Goal: Task Accomplishment & Management: Use online tool/utility

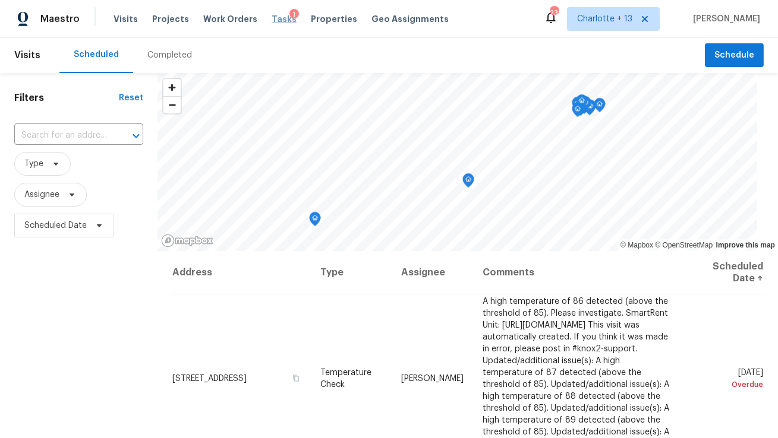
click at [273, 20] on span "Tasks" at bounding box center [283, 19] width 25 height 8
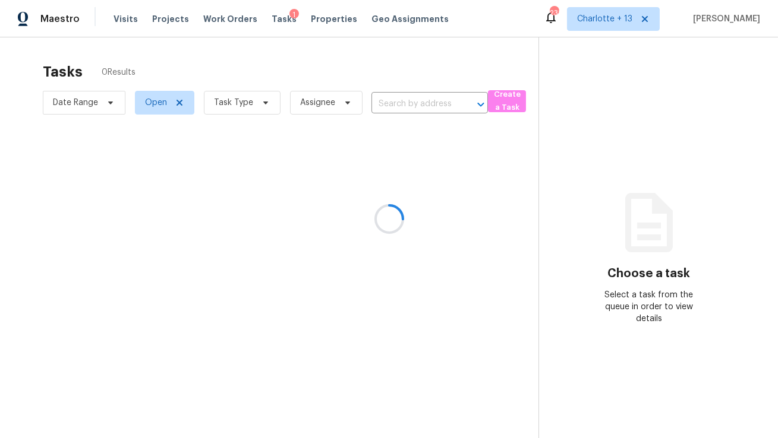
click at [312, 22] on div at bounding box center [389, 219] width 778 height 438
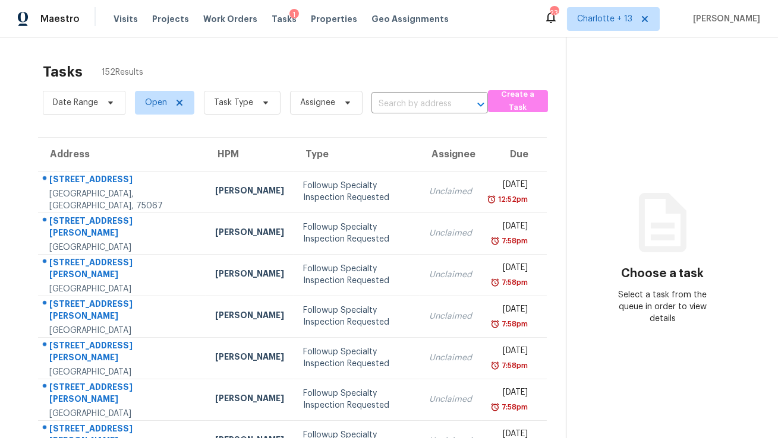
click at [323, 20] on span "Properties" at bounding box center [334, 19] width 46 height 12
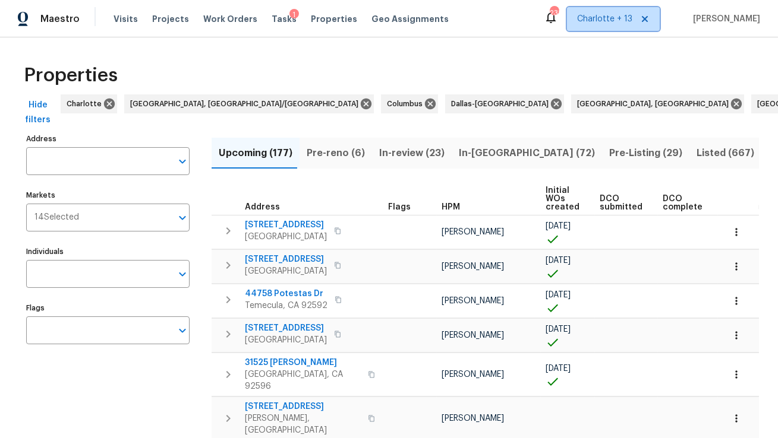
click at [649, 20] on span at bounding box center [642, 19] width 13 height 10
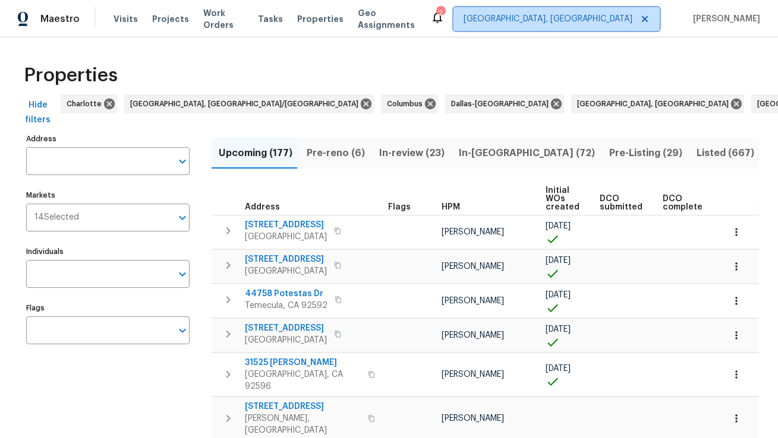
click at [606, 18] on span "[GEOGRAPHIC_DATA], [GEOGRAPHIC_DATA]" at bounding box center [547, 19] width 169 height 12
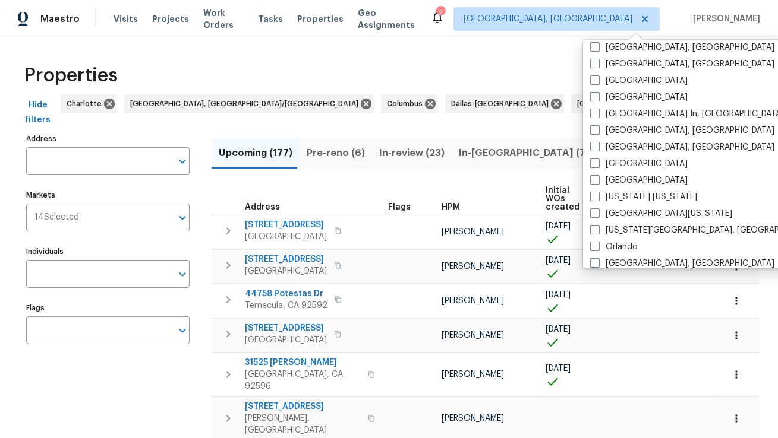
scroll to position [480, 0]
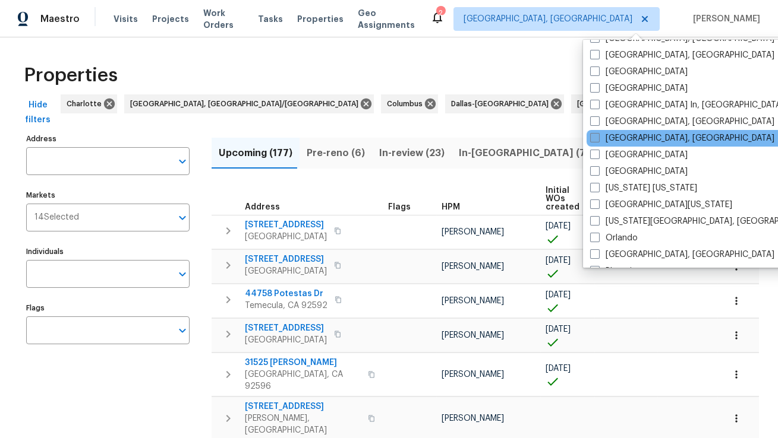
click at [596, 138] on span at bounding box center [595, 138] width 10 height 10
click at [596, 138] on input "[GEOGRAPHIC_DATA], [GEOGRAPHIC_DATA]" at bounding box center [594, 136] width 8 height 8
checkbox input "true"
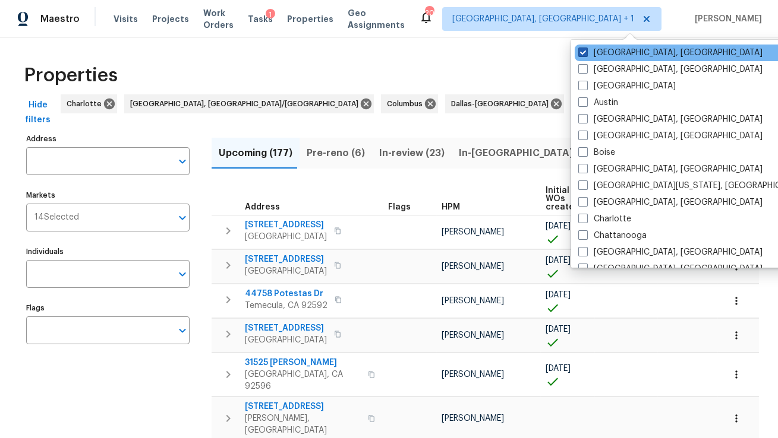
click at [578, 50] on span at bounding box center [583, 53] width 10 height 10
click at [578, 50] on input "[GEOGRAPHIC_DATA], [GEOGRAPHIC_DATA]" at bounding box center [582, 51] width 8 height 8
checkbox input "false"
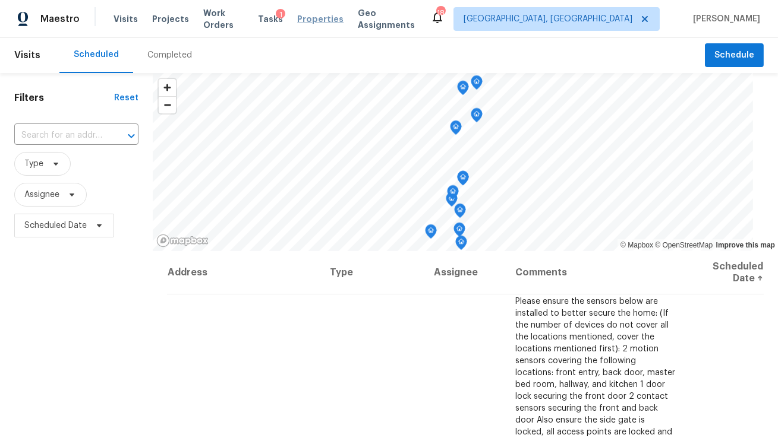
click at [323, 17] on span "Properties" at bounding box center [320, 19] width 46 height 12
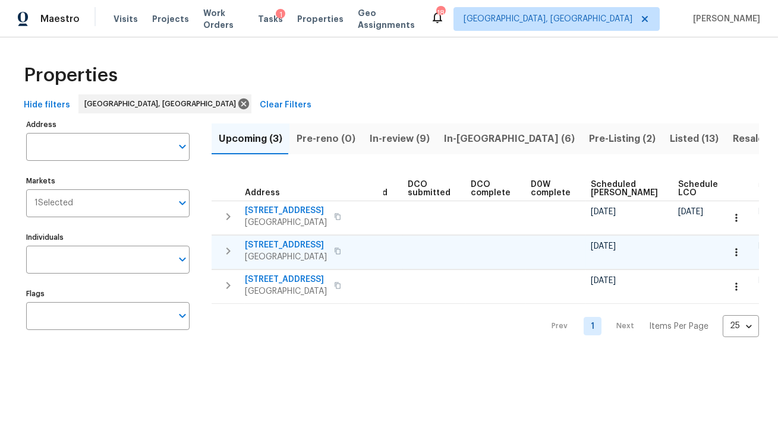
scroll to position [0, 208]
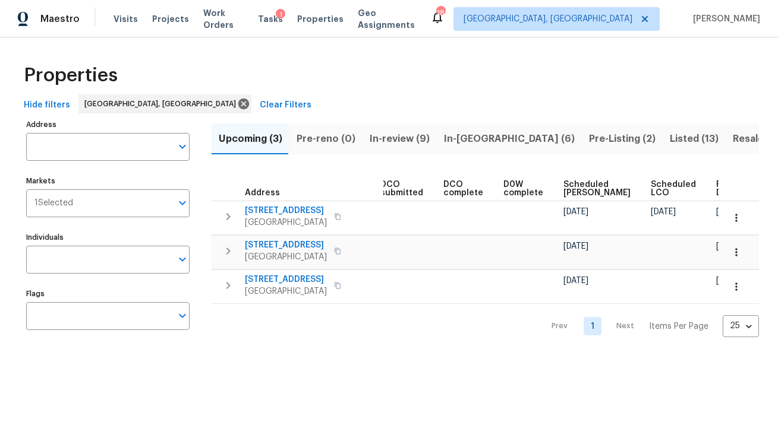
click at [53, 103] on span "Hide filters" at bounding box center [47, 105] width 46 height 15
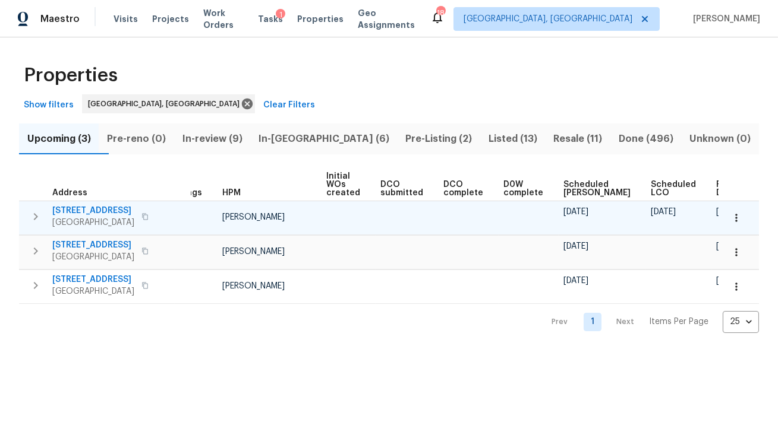
scroll to position [0, 16]
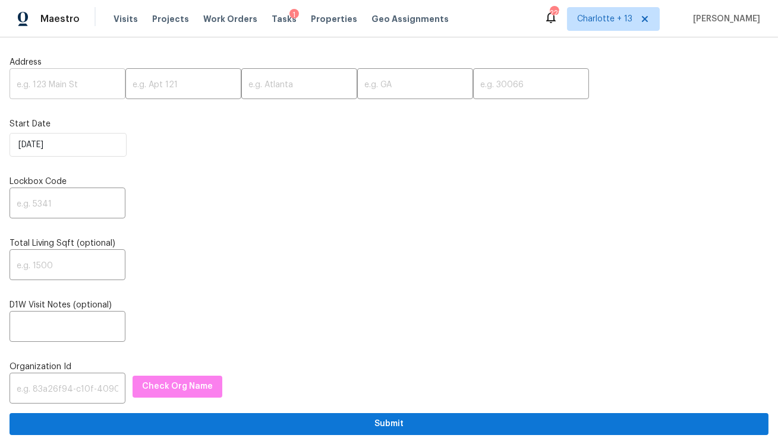
click at [87, 90] on input "text" at bounding box center [68, 85] width 116 height 28
paste input "1711 Ironwood Ct E, Oldsmar, FL 34677"
click at [91, 87] on input "1711 Ironwood Ct E, Oldsmar, FL 34677" at bounding box center [68, 85] width 116 height 28
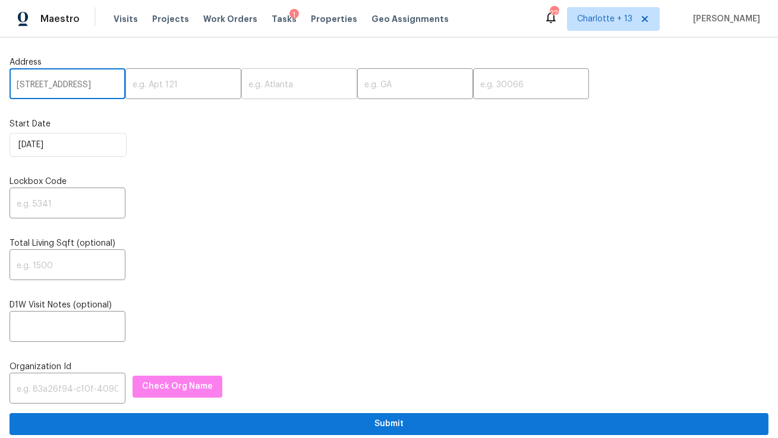
scroll to position [0, 33]
type input "1711 Ironwood Ct E, Oldsmar, FL"
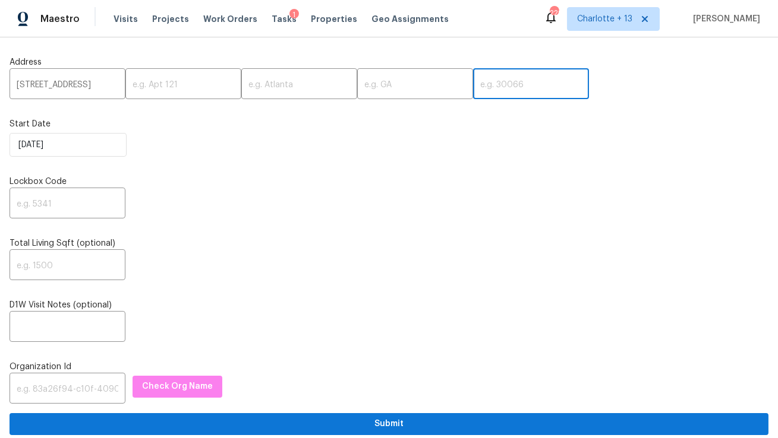
scroll to position [0, 0]
click at [473, 85] on input "text" at bounding box center [531, 85] width 116 height 28
paste input "34677"
type input "34677"
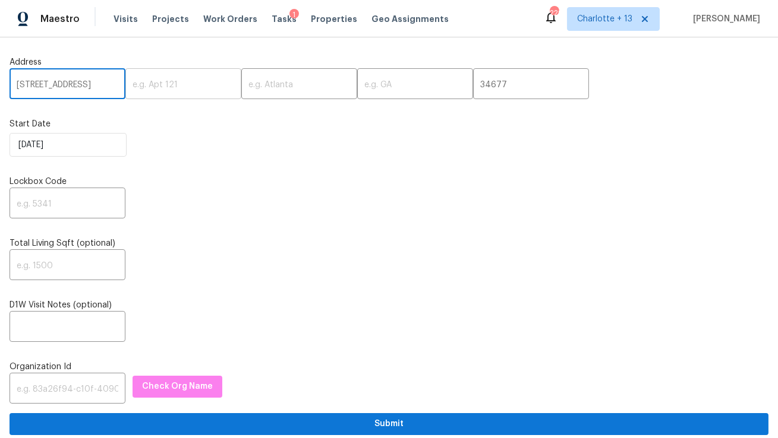
scroll to position [0, 33]
click at [94, 83] on input "1711 Ironwood Ct E, Oldsmar, FL" at bounding box center [68, 85] width 116 height 28
type input "1711 Ironwood Ct E, , FL"
click at [241, 85] on input "text" at bounding box center [299, 85] width 116 height 28
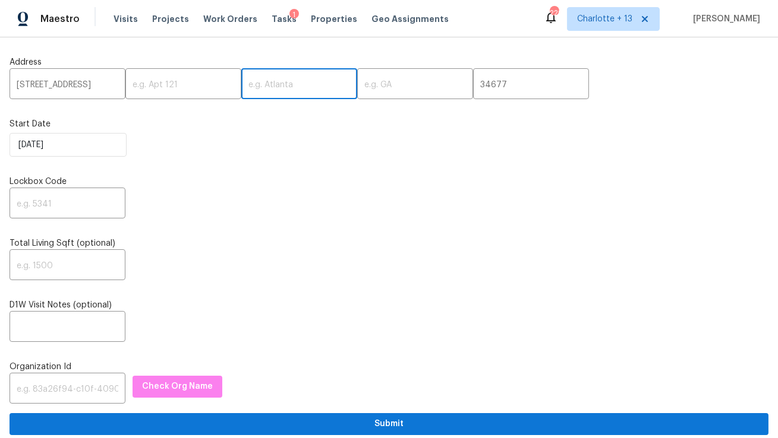
paste input "Oldsmar"
type input "Oldsmar"
click at [103, 87] on input "1711 Ironwood Ct E, , FL" at bounding box center [68, 85] width 116 height 28
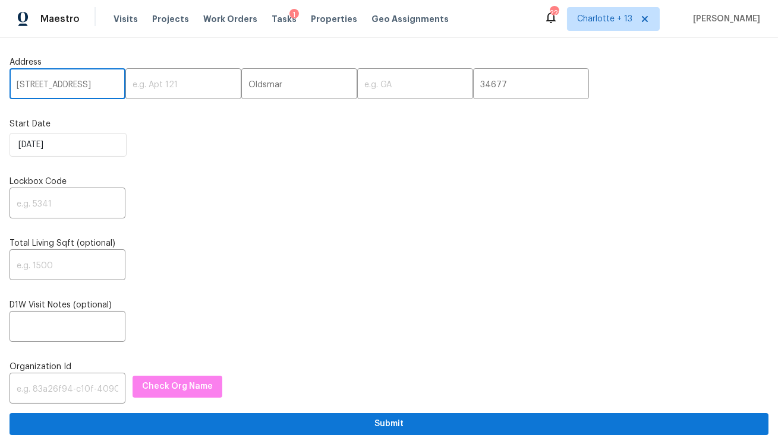
click at [103, 87] on input "1711 Ironwood Ct E, , FL" at bounding box center [68, 85] width 116 height 28
type input "1711 Ironwood Ct E, ,"
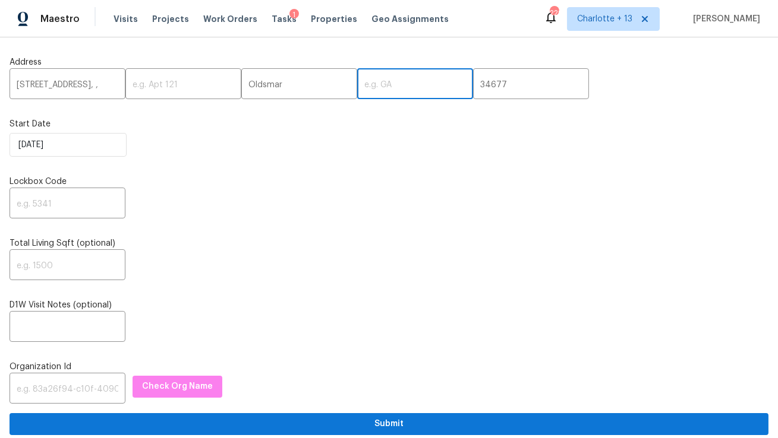
click at [373, 86] on input "text" at bounding box center [415, 85] width 116 height 28
paste input "FL"
type input "FL"
click at [99, 89] on input "1711 Ironwood Ct E, ," at bounding box center [68, 85] width 116 height 28
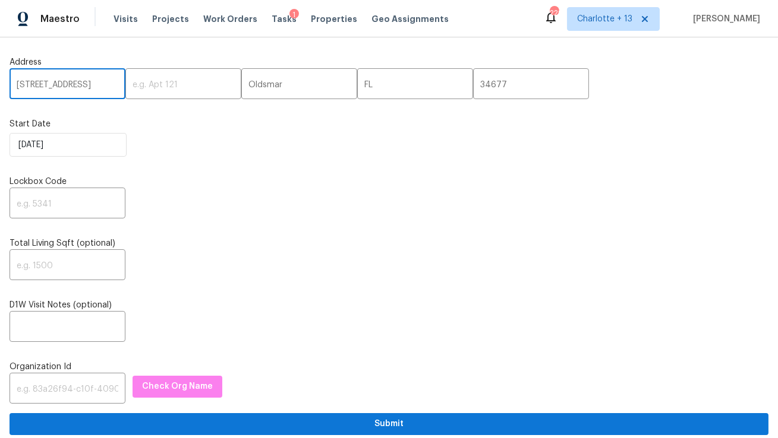
type input "1711 Ironwood Ct E"
click at [69, 201] on input "text" at bounding box center [68, 205] width 116 height 28
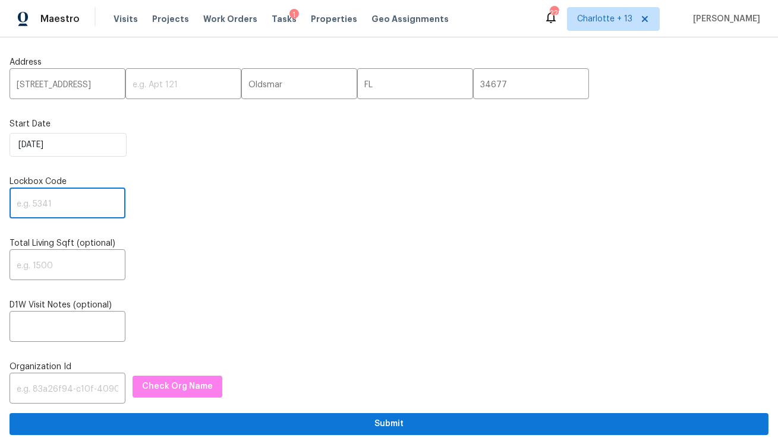
paste input "4212"
type input "4212"
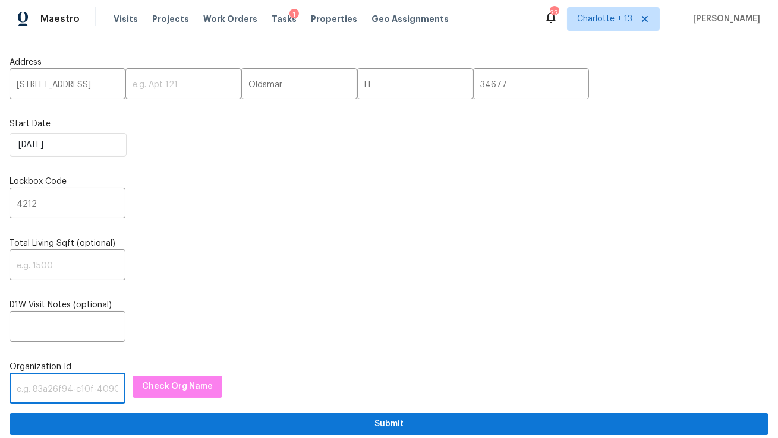
click at [72, 387] on input "text" at bounding box center [68, 390] width 116 height 28
paste input "1349d153-b359-4f9b-b4dd-758ff939cc37"
type input "1349d153-b359-4f9b-b4dd-758ff939cc37"
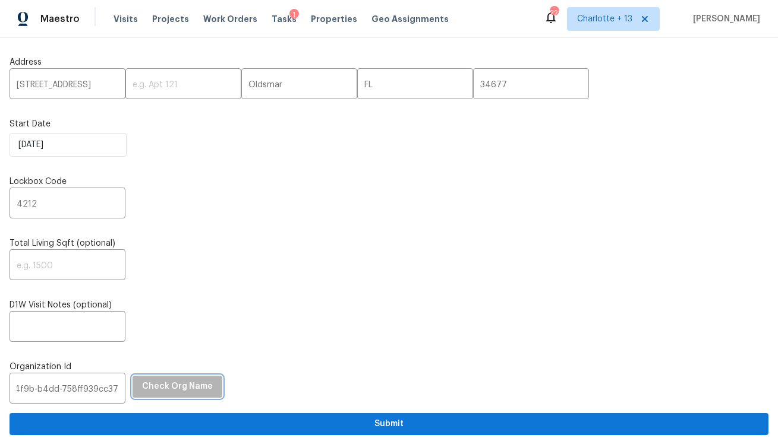
scroll to position [0, 0]
click at [176, 388] on span "Check Org Name" at bounding box center [177, 387] width 71 height 15
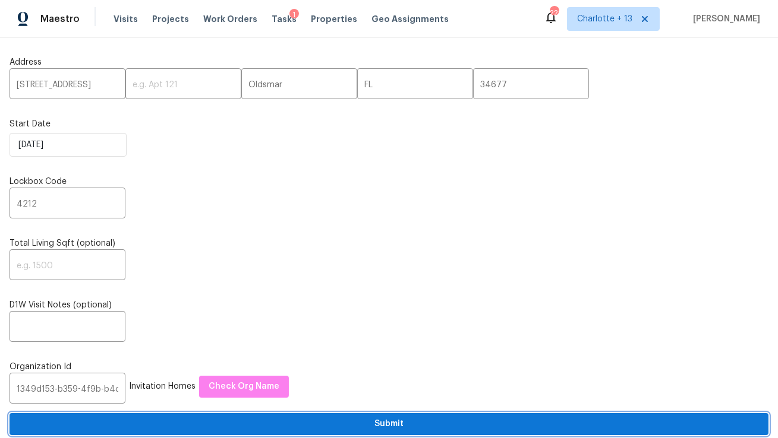
click at [302, 420] on span "Submit" at bounding box center [389, 424] width 740 height 15
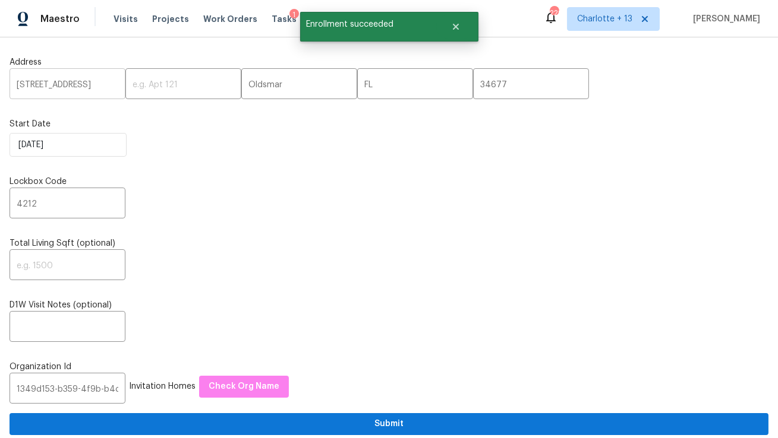
click at [58, 87] on input "1711 Ironwood Ct E" at bounding box center [68, 85] width 116 height 28
click at [119, 20] on span "Visits" at bounding box center [125, 19] width 24 height 12
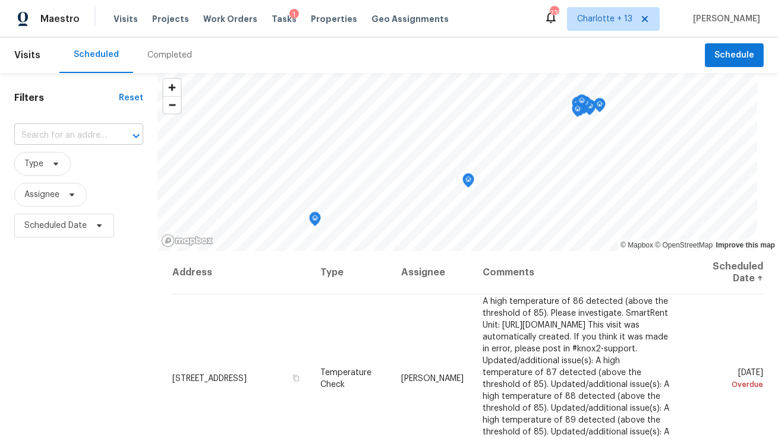
click at [74, 132] on input "text" at bounding box center [62, 136] width 96 height 18
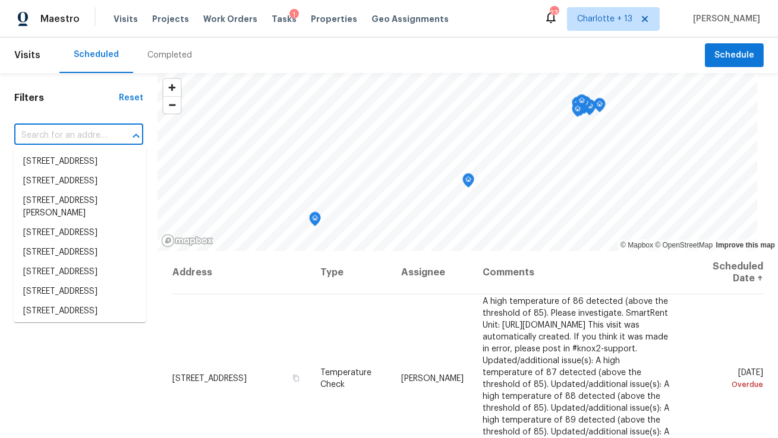
paste input "[STREET_ADDRESS]"
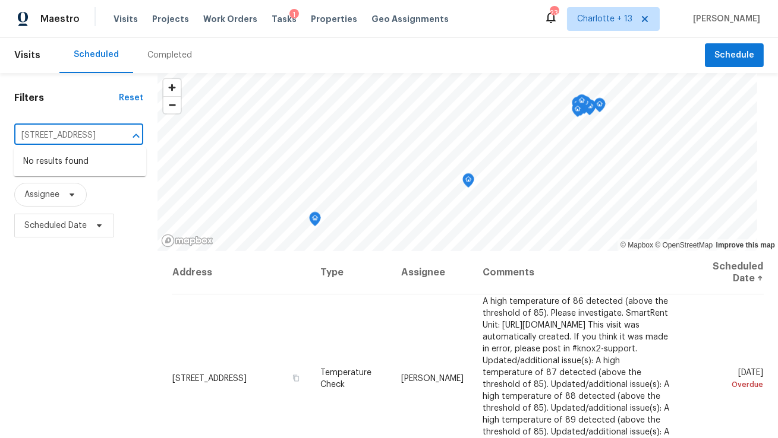
type input "[STREET_ADDRESS]"
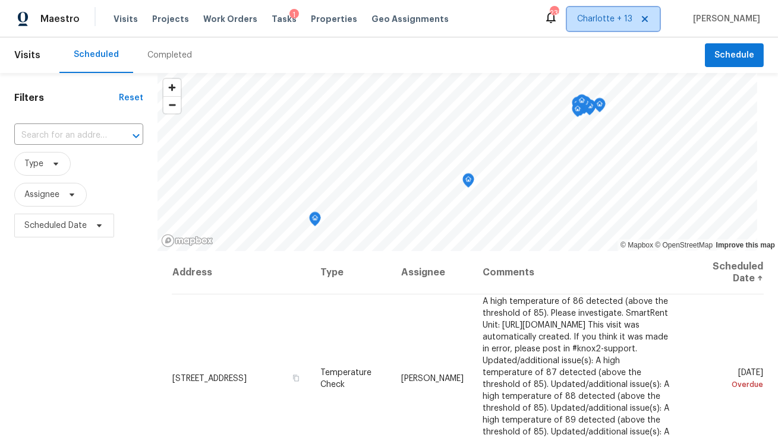
click at [621, 22] on span "Charlotte + 13" at bounding box center [604, 19] width 55 height 12
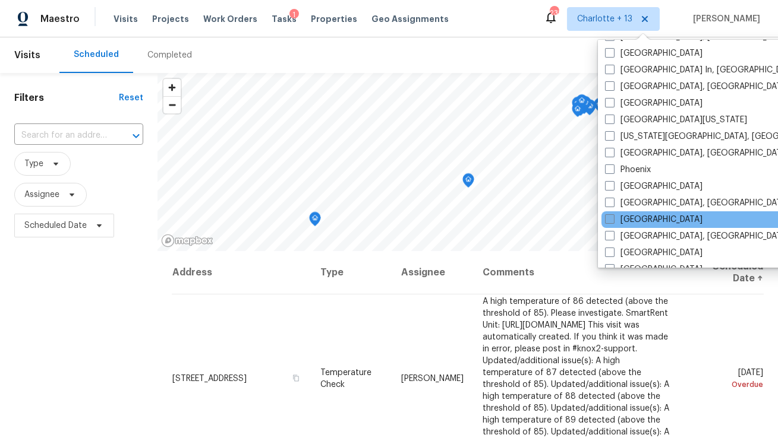
scroll to position [795, 0]
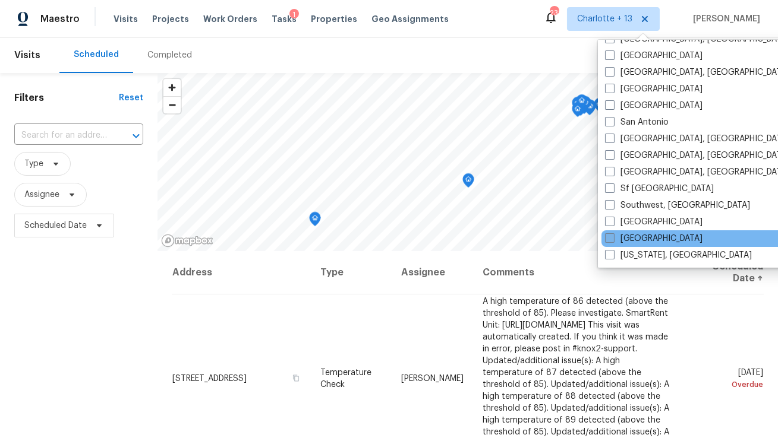
click at [628, 239] on label "[GEOGRAPHIC_DATA]" at bounding box center [653, 239] width 97 height 12
click at [612, 239] on input "[GEOGRAPHIC_DATA]" at bounding box center [609, 237] width 8 height 8
checkbox input "true"
click at [67, 137] on input "text" at bounding box center [62, 136] width 96 height 18
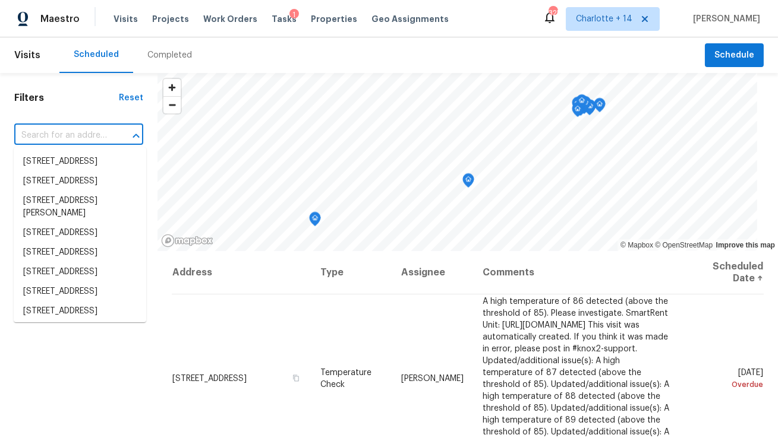
paste input "[STREET_ADDRESS]"
type input "[STREET_ADDRESS]"
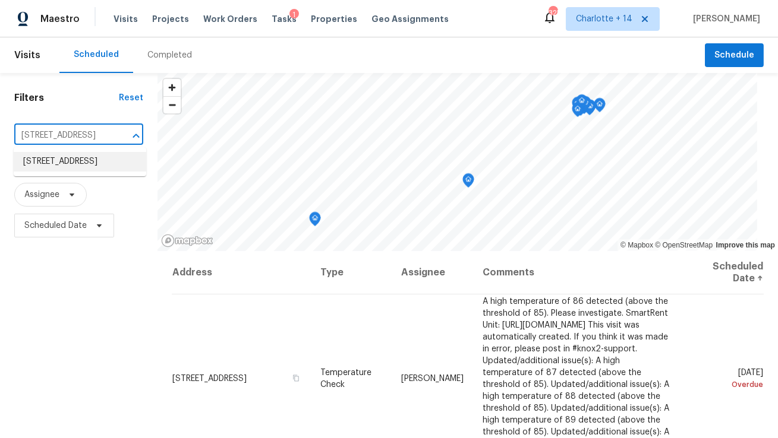
click at [61, 161] on li "[STREET_ADDRESS]" at bounding box center [80, 162] width 132 height 20
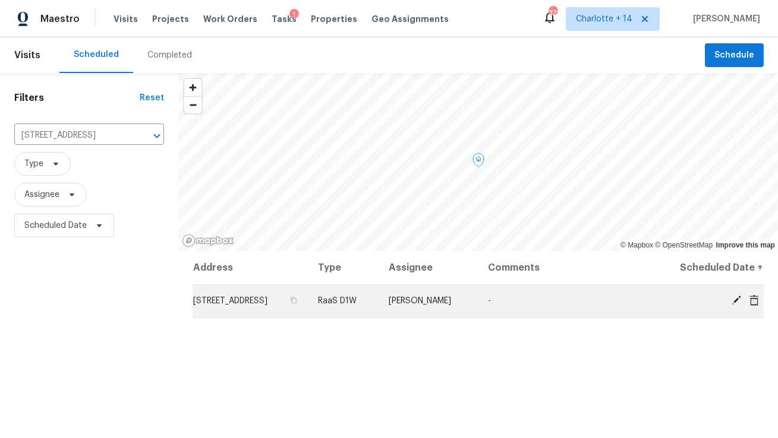
click at [738, 301] on icon at bounding box center [736, 300] width 11 height 11
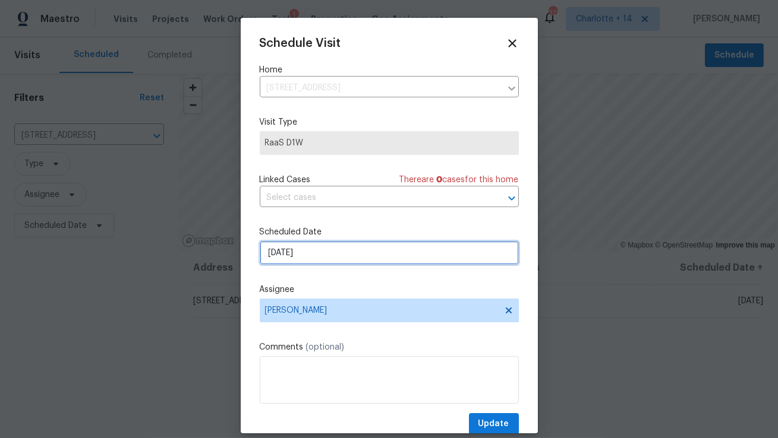
click at [340, 255] on input "[DATE]" at bounding box center [389, 253] width 259 height 24
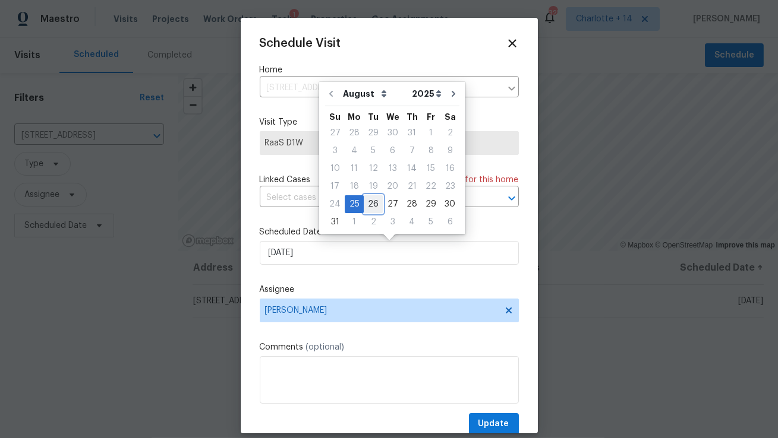
click at [371, 204] on div "26" at bounding box center [373, 204] width 19 height 17
type input "[DATE]"
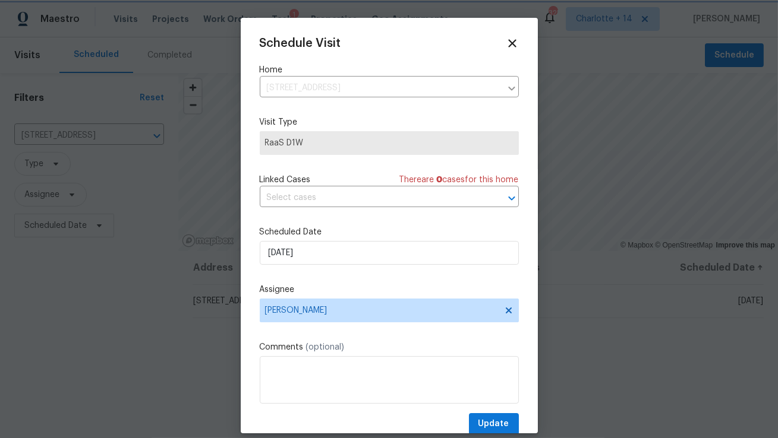
click at [488, 434] on div at bounding box center [389, 219] width 778 height 438
click at [492, 426] on span "Update" at bounding box center [493, 424] width 31 height 15
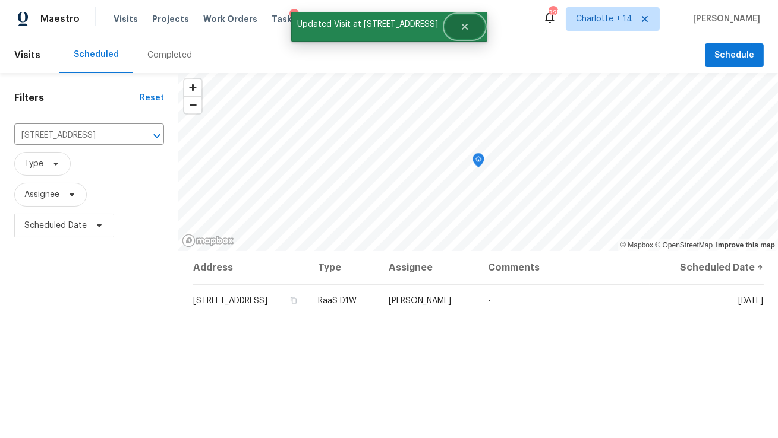
click at [461, 29] on icon "Close" at bounding box center [464, 27] width 6 height 6
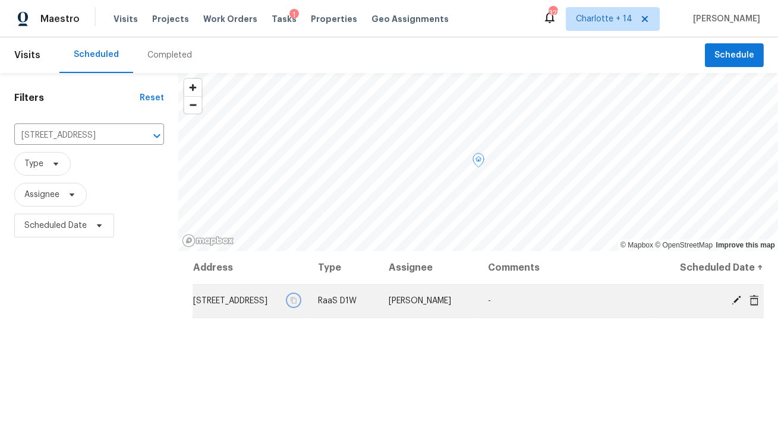
click at [299, 296] on button "button" at bounding box center [293, 300] width 11 height 11
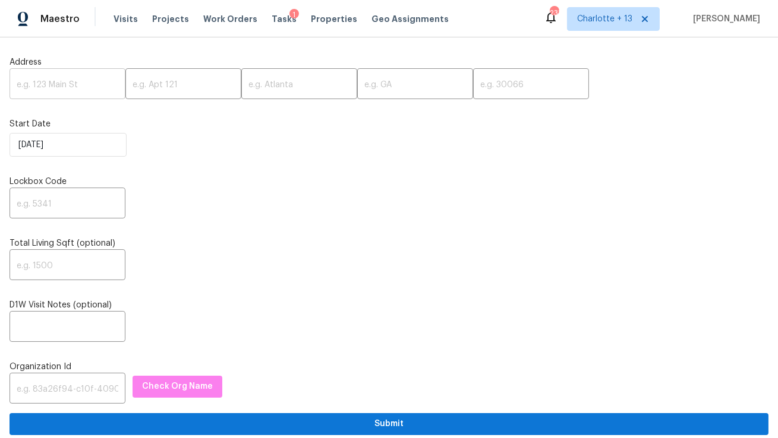
click at [74, 87] on input "text" at bounding box center [68, 85] width 116 height 28
paste input "5013 Neptune Ln #2202, Fort Lauderdale, FL 33312"
click at [103, 87] on input "5013 Neptune Ln #2202, Fort Lauderdale, FL 33312" at bounding box center [68, 85] width 116 height 28
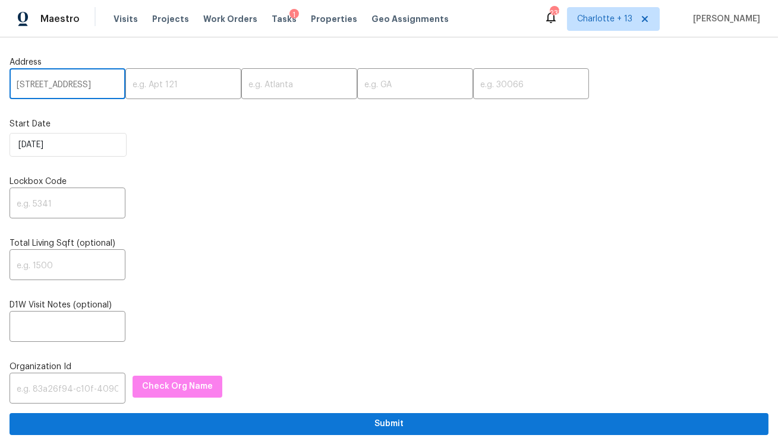
scroll to position [0, 81]
type input "5013 Neptune Ln #2202, Fort Lauderdale, FL"
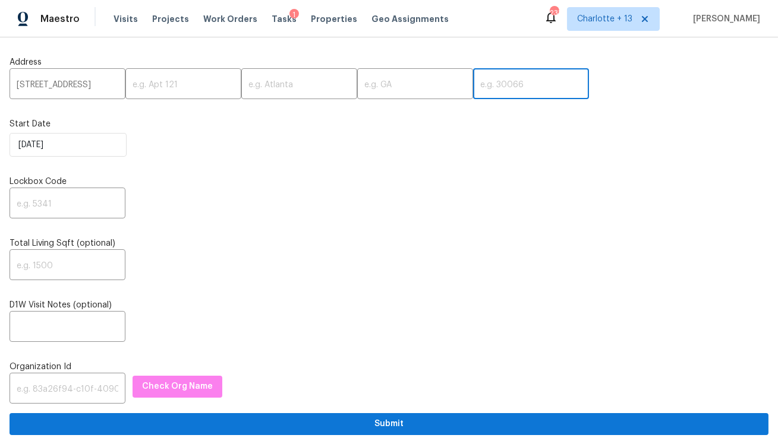
click at [473, 89] on input "text" at bounding box center [531, 85] width 116 height 28
paste input "33312"
type input "33312"
click at [93, 84] on input "5013 Neptune Ln #2202, Fort Lauderdale, FL" at bounding box center [68, 85] width 116 height 28
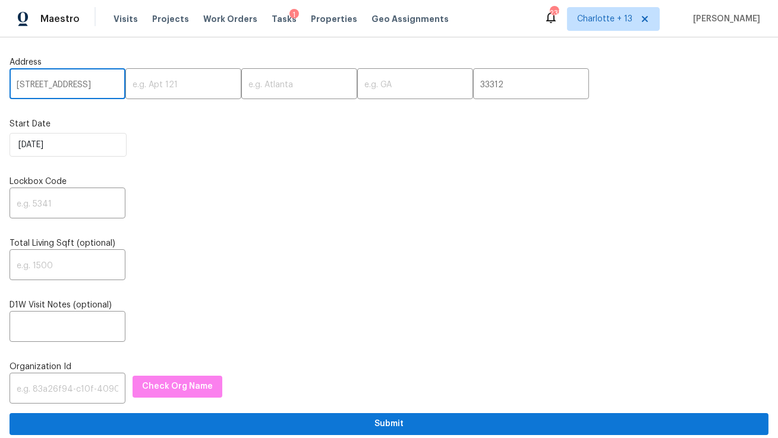
click at [93, 84] on input "5013 Neptune Ln #2202, Fort Lauderdale, FL" at bounding box center [68, 85] width 116 height 28
type input "5013 Neptune Ln #, Fort Lauderdale, FL"
click at [147, 89] on input "text" at bounding box center [183, 85] width 116 height 28
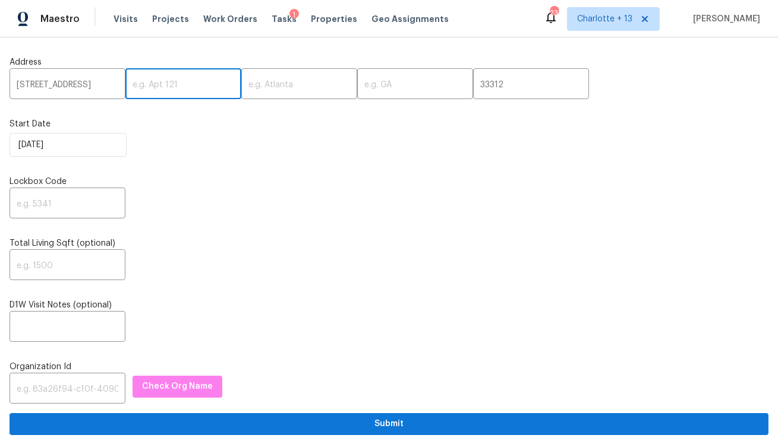
paste input "2202"
type input "2202"
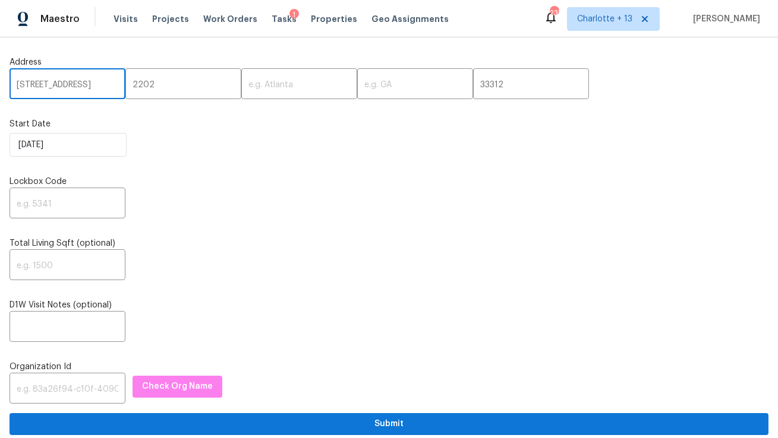
drag, startPoint x: 84, startPoint y: 83, endPoint x: 91, endPoint y: 86, distance: 7.7
click at [91, 86] on input "5013 Neptune Ln #, Fort Lauderdale, FL" at bounding box center [68, 85] width 116 height 28
drag, startPoint x: 85, startPoint y: 86, endPoint x: 93, endPoint y: 87, distance: 7.7
click at [93, 87] on input "5013 Neptune Ln Fort Lauderdale, FL" at bounding box center [68, 85] width 116 height 28
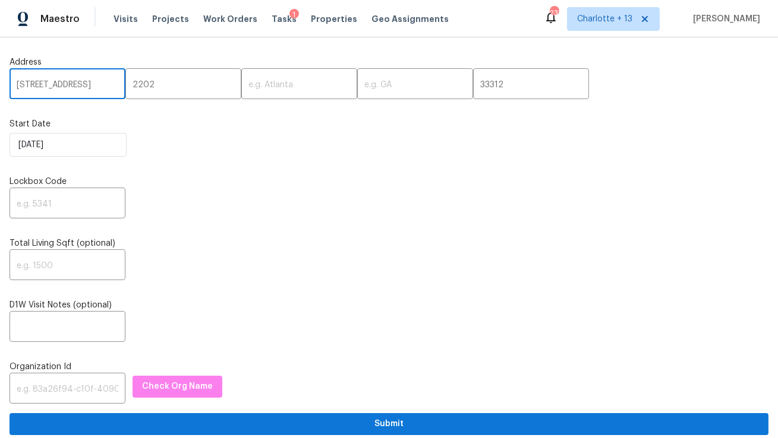
scroll to position [0, 0]
type input "5013 Neptune Ln , FL"
click at [268, 84] on input "text" at bounding box center [299, 85] width 116 height 28
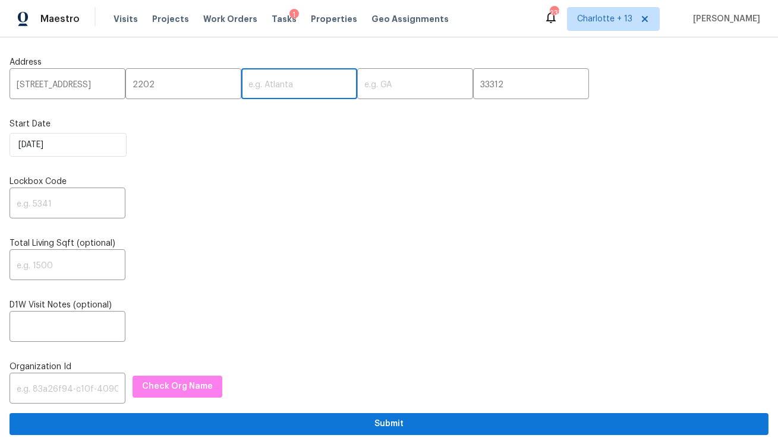
paste input "Fort Lauderdale"
type input "Fort Lauderdale"
click at [96, 84] on input "5013 Neptune Ln , FL" at bounding box center [68, 85] width 116 height 28
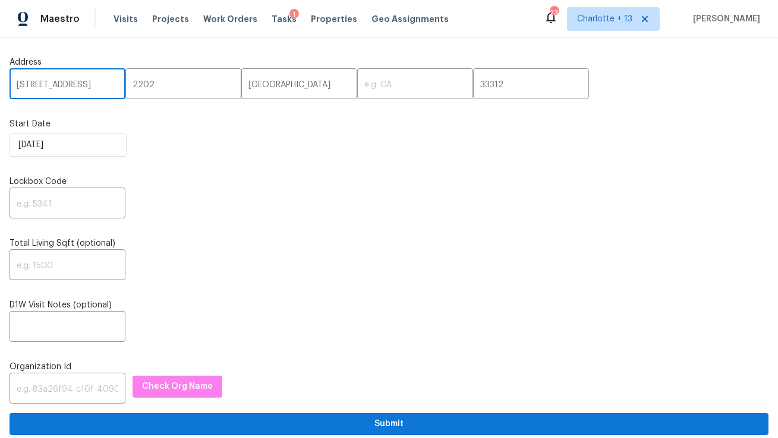
click at [96, 84] on input "5013 Neptune Ln , FL" at bounding box center [68, 85] width 116 height 28
type input "5013 Neptune Ln ,"
click at [358, 88] on input "text" at bounding box center [415, 85] width 116 height 28
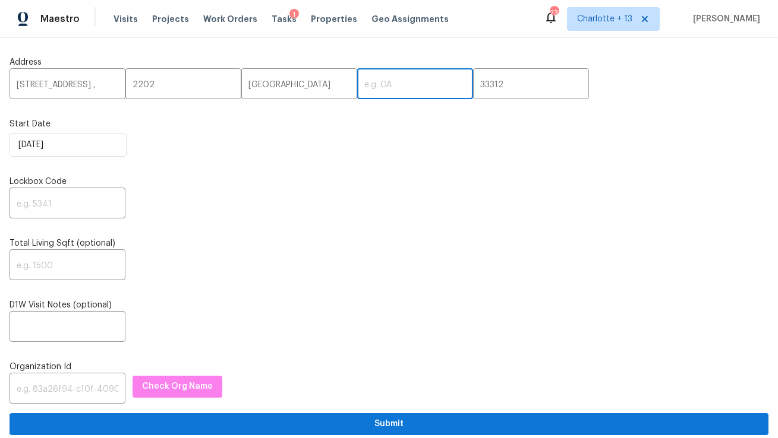
paste input "FL"
type input "FL"
click at [88, 81] on input "5013 Neptune Ln ," at bounding box center [68, 85] width 116 height 28
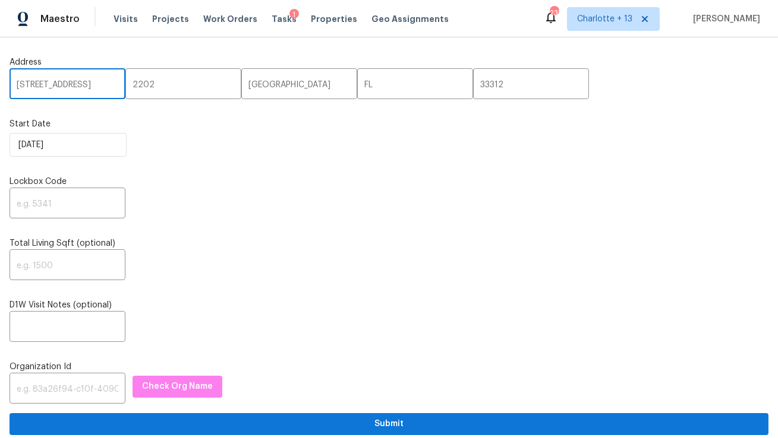
type input "5013 Neptune Ln"
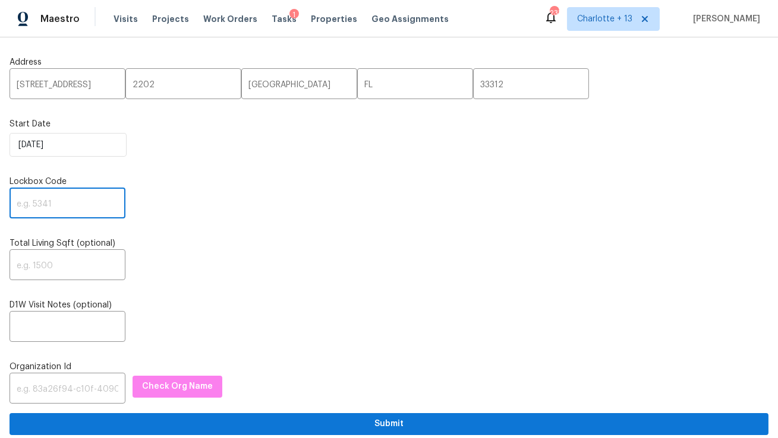
click at [78, 197] on input "text" at bounding box center [68, 205] width 116 height 28
paste input "6153"
type input "6153"
click at [62, 390] on input "text" at bounding box center [68, 390] width 116 height 28
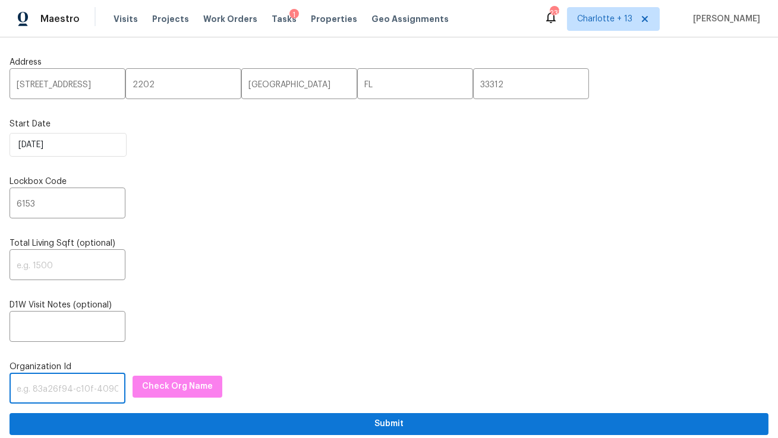
paste input "1349d153-b359-4f9b-b4dd-758ff939cc37"
type input "1349d153-b359-4f9b-b4dd-758ff939cc37"
click at [181, 388] on span "Check Org Name" at bounding box center [177, 387] width 71 height 15
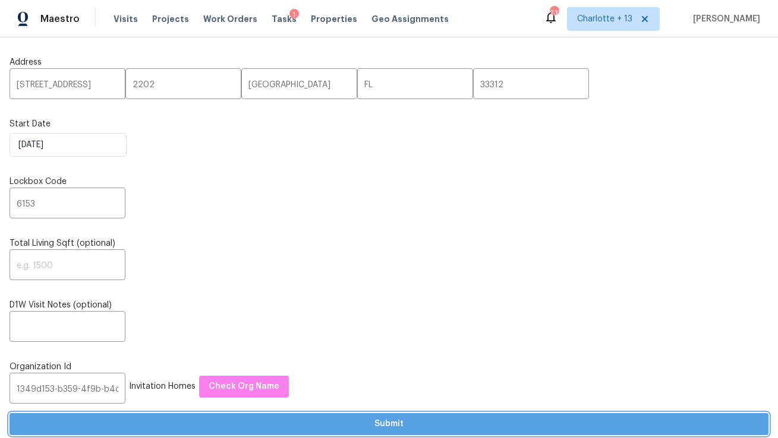
click at [246, 429] on span "Submit" at bounding box center [389, 424] width 740 height 15
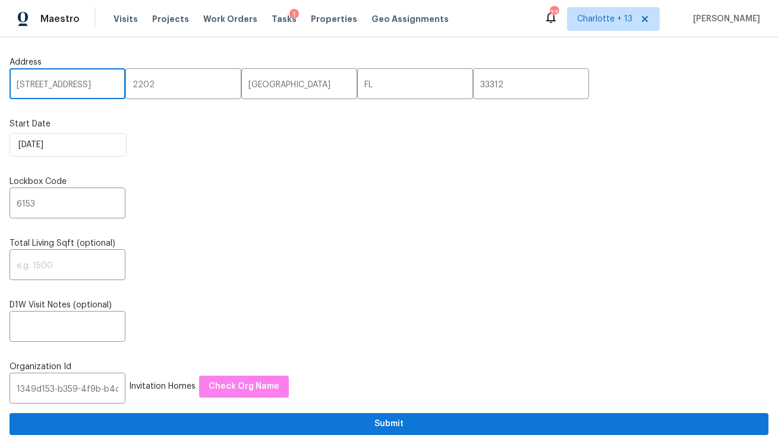
click at [58, 87] on input "5013 Neptune Ln" at bounding box center [68, 85] width 116 height 28
paste input "17277 Hampton Blvd, Boca Raton, FL 33496"
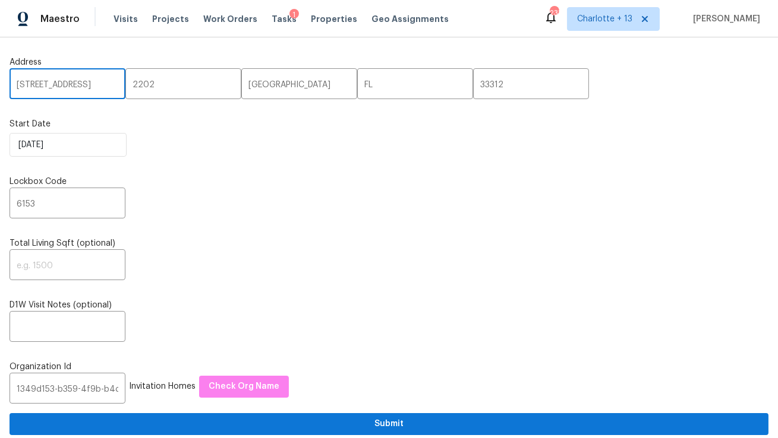
click at [98, 83] on input "17277 Hampton Blvd, Boca Raton, FL 33496" at bounding box center [68, 85] width 116 height 28
type input "17277 Hampton Blvd, Boca Raton, FL"
click at [473, 88] on input "33312" at bounding box center [531, 85] width 116 height 28
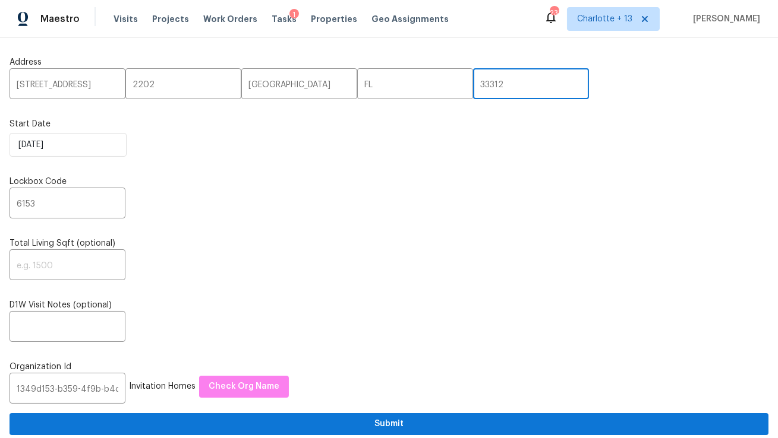
scroll to position [0, 0]
click at [473, 88] on input "33312" at bounding box center [531, 85] width 116 height 28
paste input "496"
type input "33496"
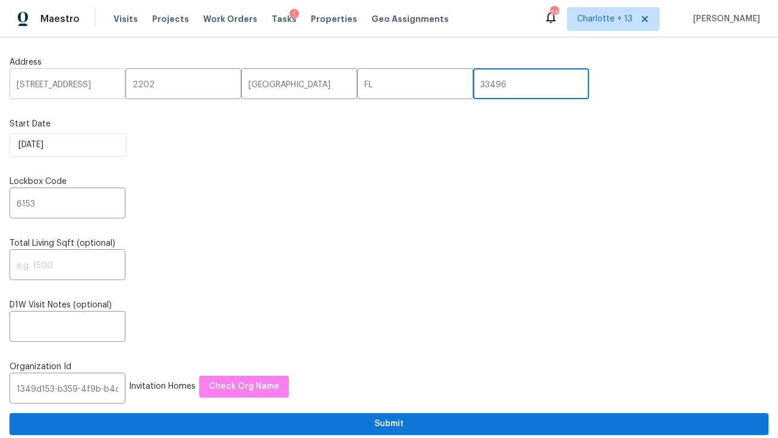
click at [91, 86] on input "17277 Hampton Blvd, Boca Raton, FL" at bounding box center [68, 85] width 116 height 28
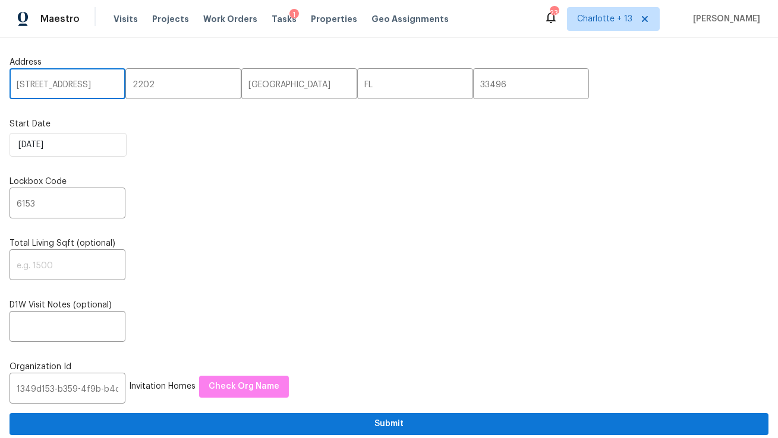
scroll to position [0, 50]
click at [78, 84] on input "17277 Hampton Blvd, Boca Raton, FL" at bounding box center [68, 85] width 116 height 28
drag, startPoint x: 94, startPoint y: 87, endPoint x: 50, endPoint y: 85, distance: 44.0
click at [50, 85] on input "17277 Hampton Blvd, Boca Raton, FL" at bounding box center [68, 85] width 116 height 28
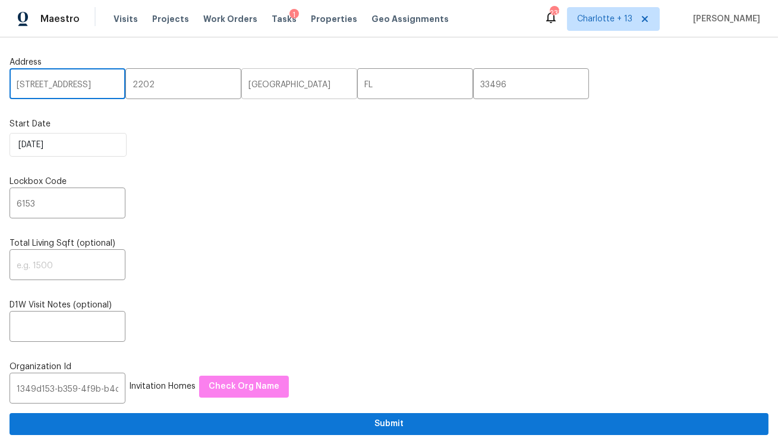
type input "17277 Hampton Blvd, , FL"
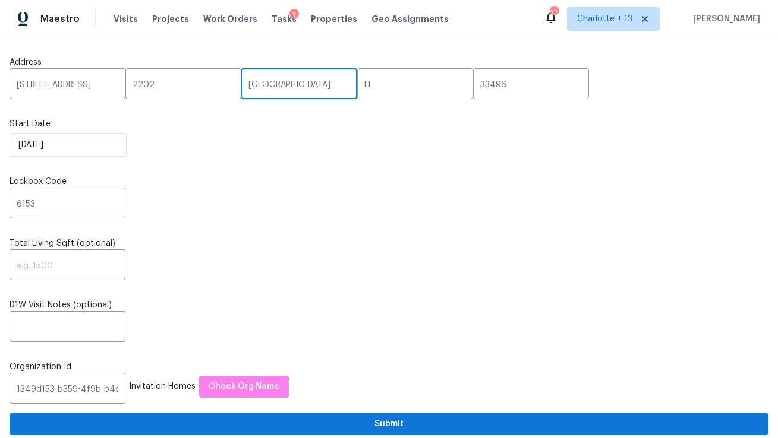
click at [241, 83] on input "Fort Lauderdale" at bounding box center [299, 85] width 116 height 28
paste input "Boca Raton"
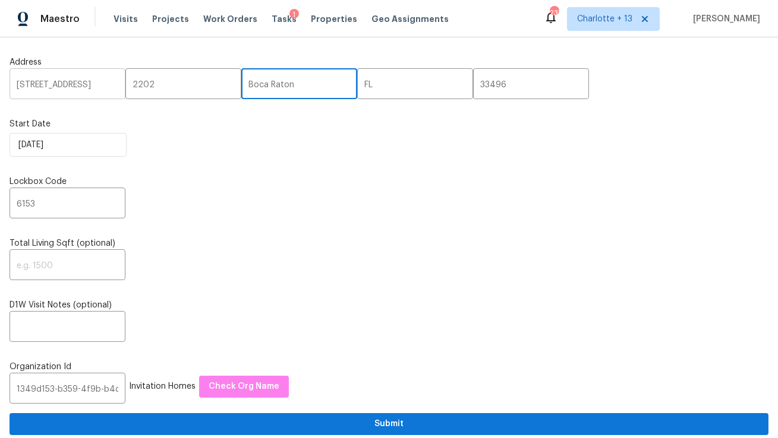
type input "Boca Raton"
click at [89, 88] on input "17277 Hampton Blvd, , FL" at bounding box center [68, 85] width 116 height 28
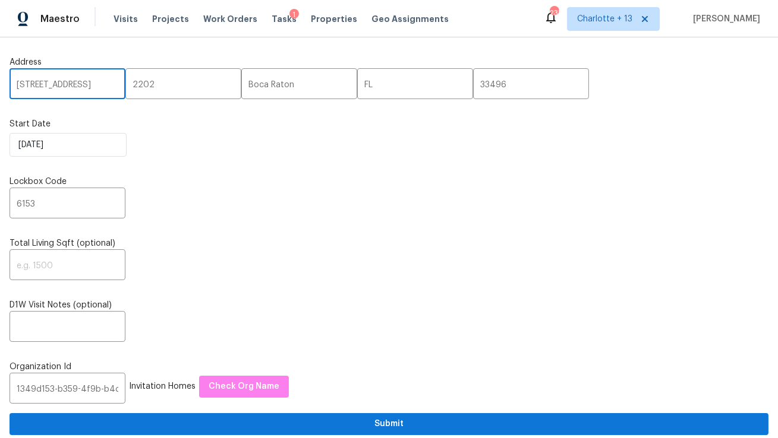
scroll to position [0, 6]
click at [111, 83] on input "17277 Hampton Blvd, , FL" at bounding box center [68, 85] width 116 height 28
type input "17277 Hampton Blvd"
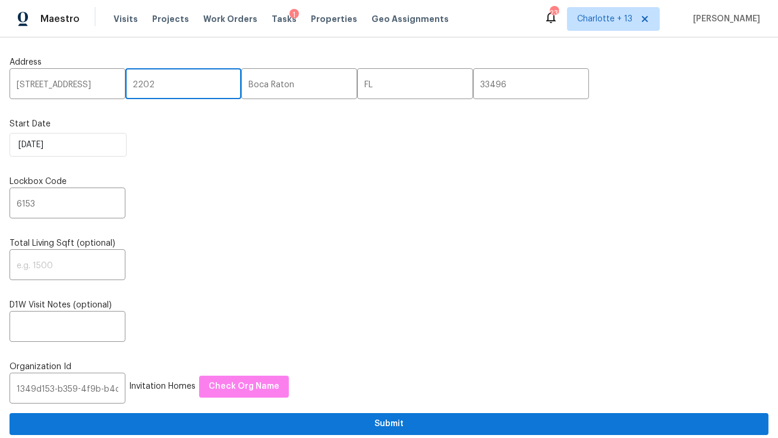
click at [144, 85] on input "2202" at bounding box center [183, 85] width 116 height 28
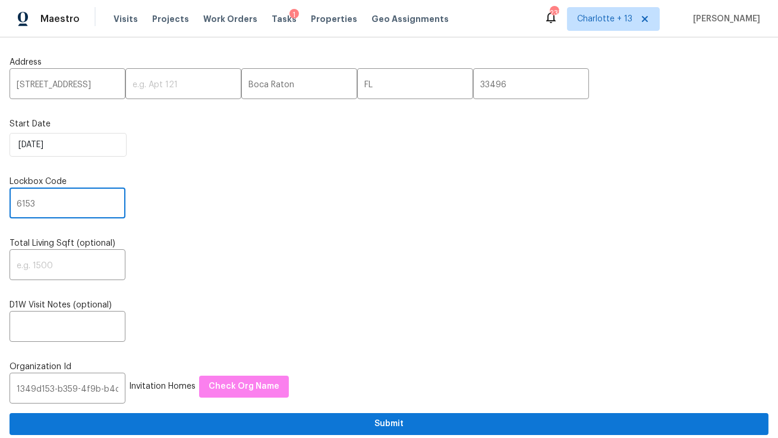
click at [64, 208] on input "6153" at bounding box center [68, 205] width 116 height 28
paste input "72"
type input "6172"
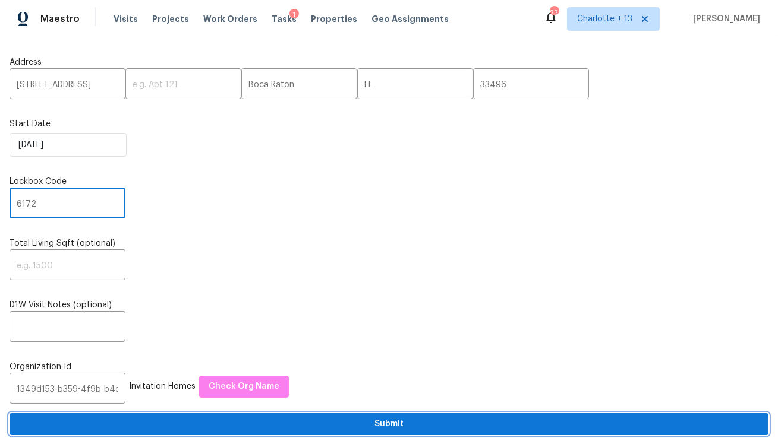
click at [244, 416] on button "Submit" at bounding box center [389, 424] width 759 height 22
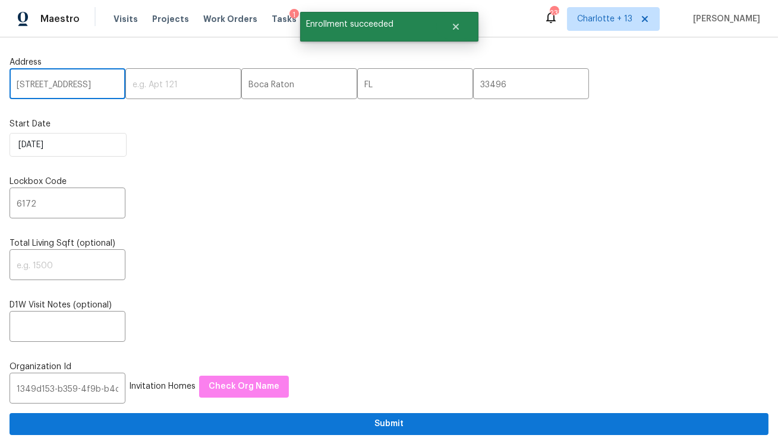
click at [64, 83] on input "17277 Hampton Blvd" at bounding box center [68, 85] width 116 height 28
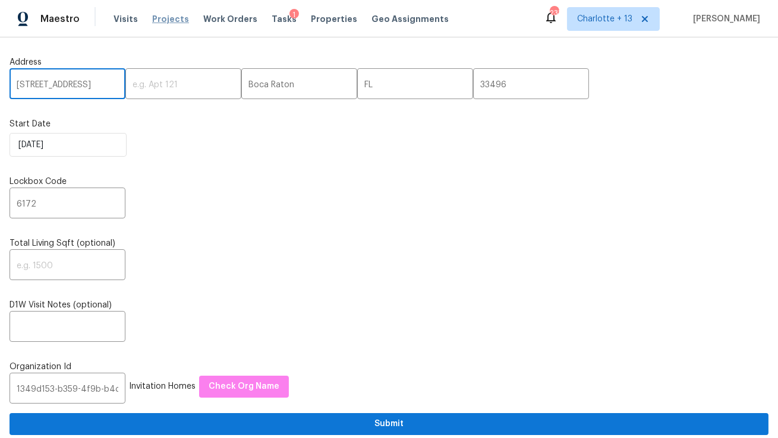
click at [173, 18] on span "Projects" at bounding box center [170, 19] width 37 height 12
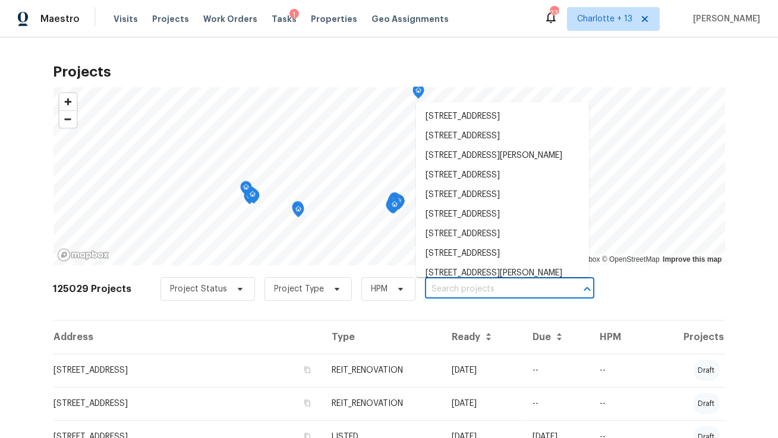
click at [459, 287] on input "text" at bounding box center [493, 289] width 136 height 18
paste input "17277 Hampton Blvd"
type input "17277 Hampton Blvd"
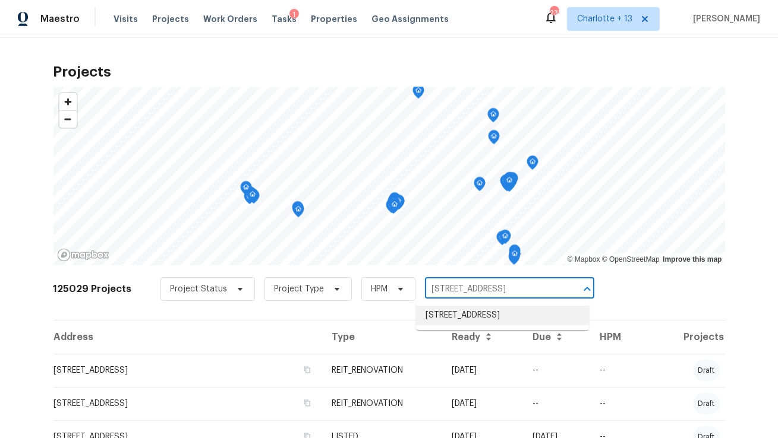
click at [453, 316] on li "17277 Hampton Blvd, Boca Raton, FL 33496" at bounding box center [502, 316] width 173 height 20
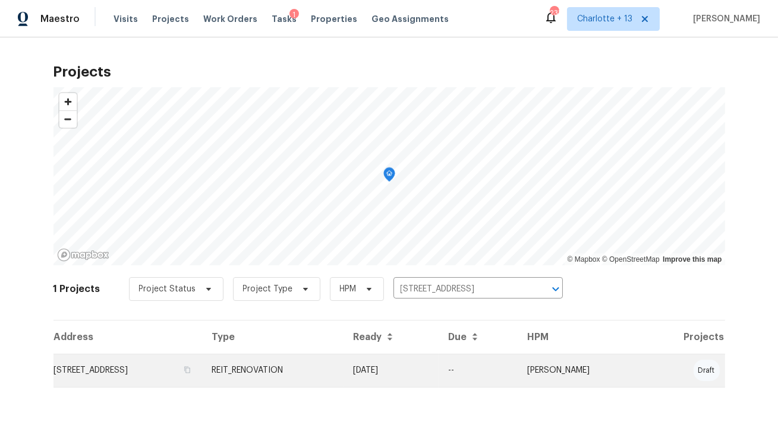
click at [145, 366] on td "17277 Hampton Blvd, Boca Raton, FL 33496" at bounding box center [127, 370] width 149 height 33
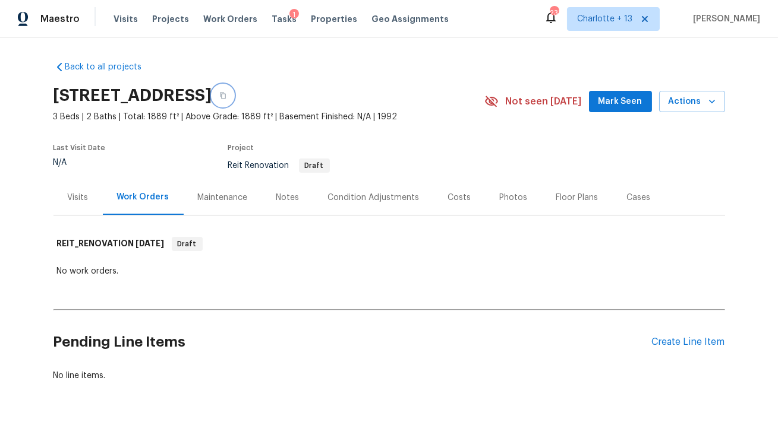
click at [226, 94] on icon "button" at bounding box center [223, 96] width 6 height 7
click at [233, 100] on button "button" at bounding box center [222, 95] width 21 height 21
click at [122, 15] on span "Visits" at bounding box center [125, 19] width 24 height 12
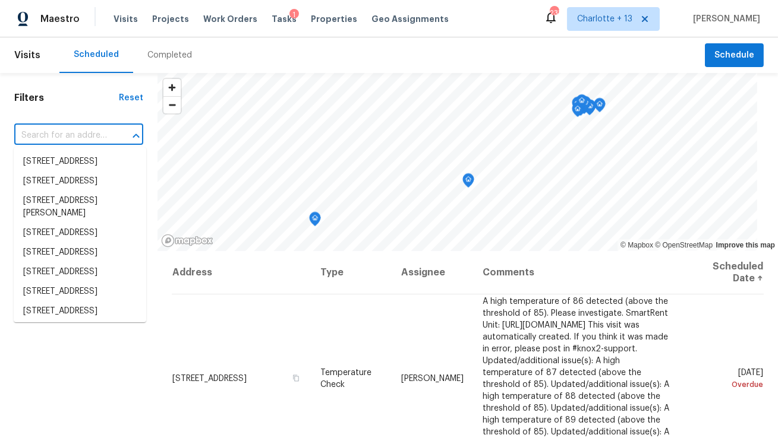
click at [49, 138] on input "text" at bounding box center [62, 136] width 96 height 18
paste input "17277 Hampton Blvd, Boca Raton, FL 33496"
type input "17277 Hampton Blvd, Boca Raton, FL 33496"
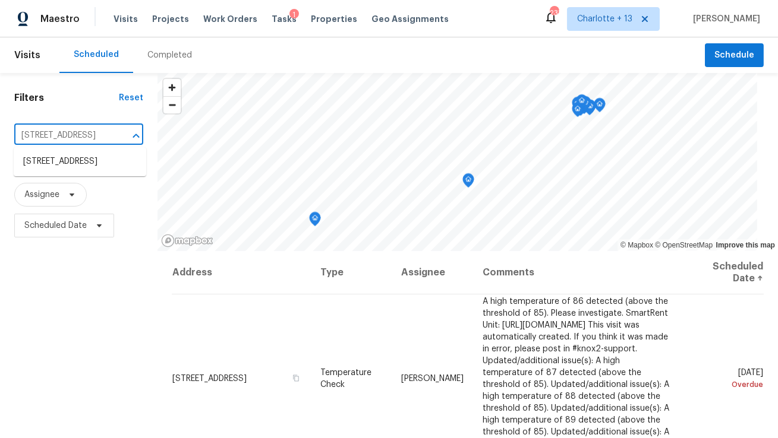
scroll to position [0, 76]
click at [52, 164] on li "17277 Hampton Blvd, Boca Raton, FL 33496" at bounding box center [80, 162] width 132 height 20
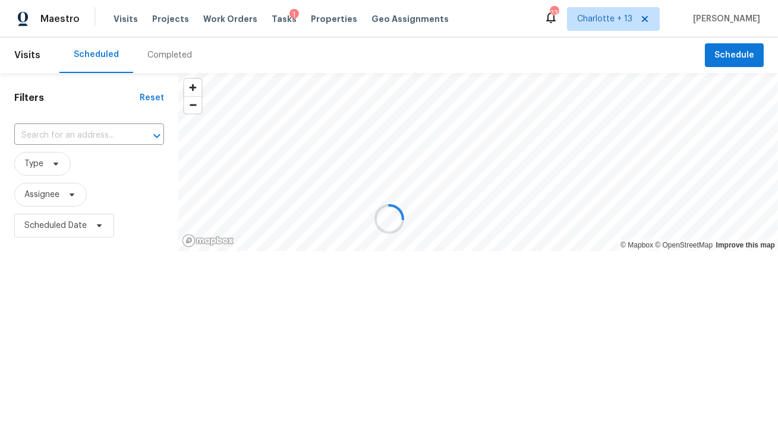
type input "17277 Hampton Blvd, Boca Raton, FL 33496"
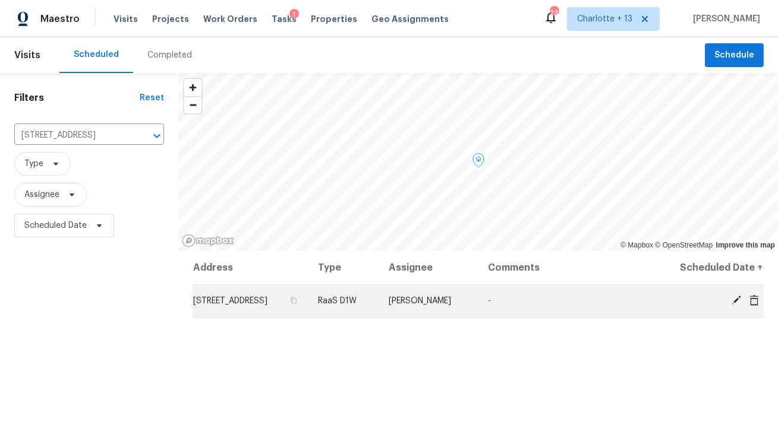
click at [740, 306] on icon at bounding box center [736, 300] width 11 height 11
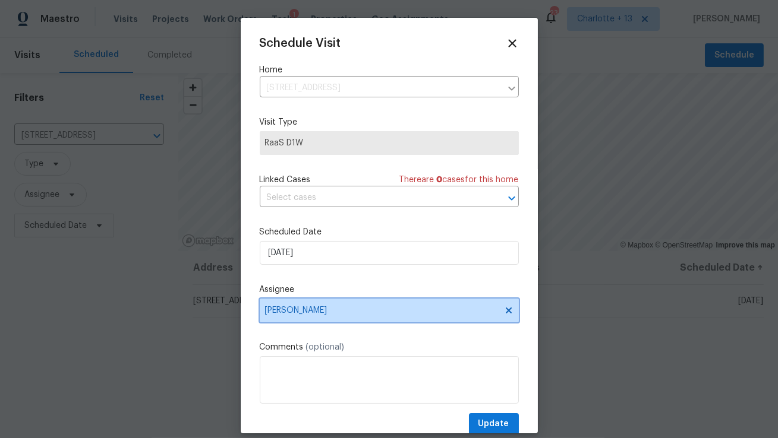
click at [379, 306] on span "Alex Baquerizo" at bounding box center [389, 311] width 259 height 24
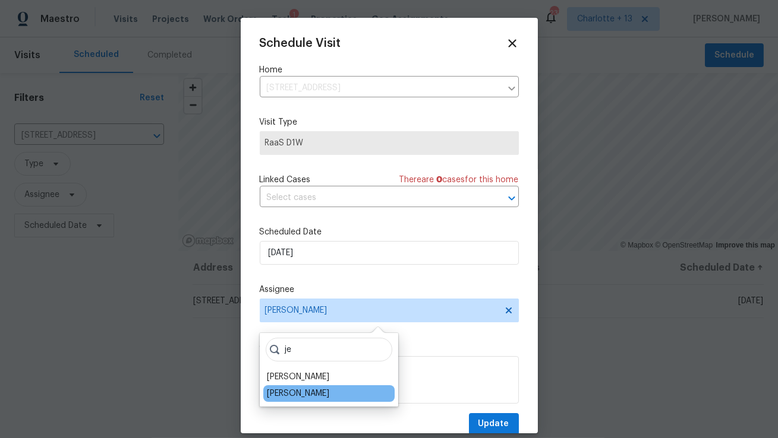
type input "je"
click at [296, 390] on div "Jeff Aniello" at bounding box center [298, 394] width 62 height 12
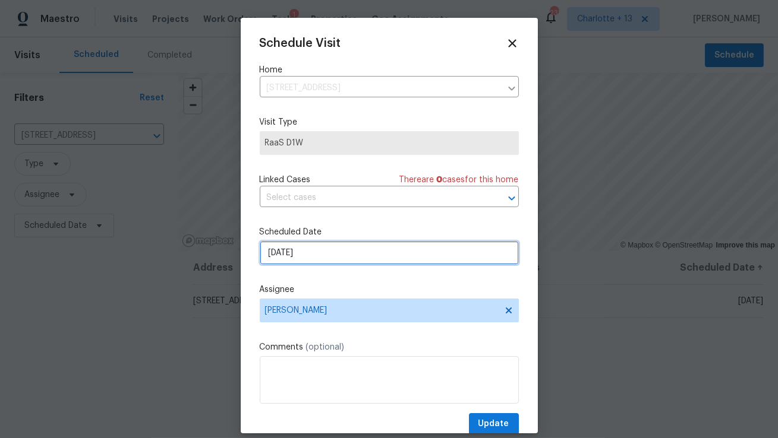
click at [325, 248] on input "8/25/2025" at bounding box center [389, 253] width 259 height 24
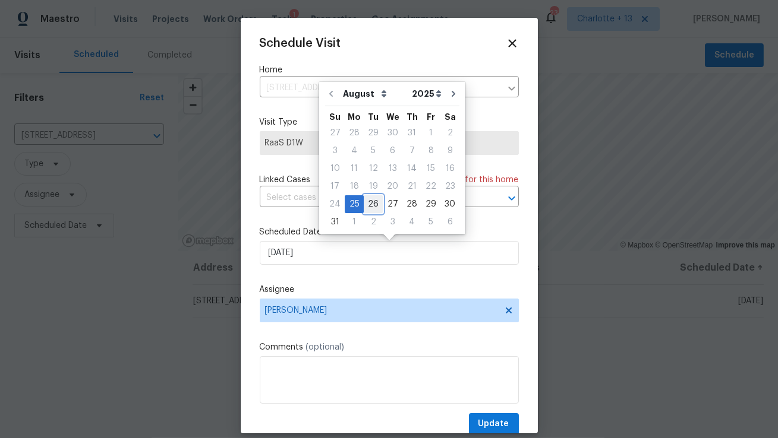
click at [370, 200] on div "26" at bounding box center [373, 204] width 19 height 17
type input "8/26/2025"
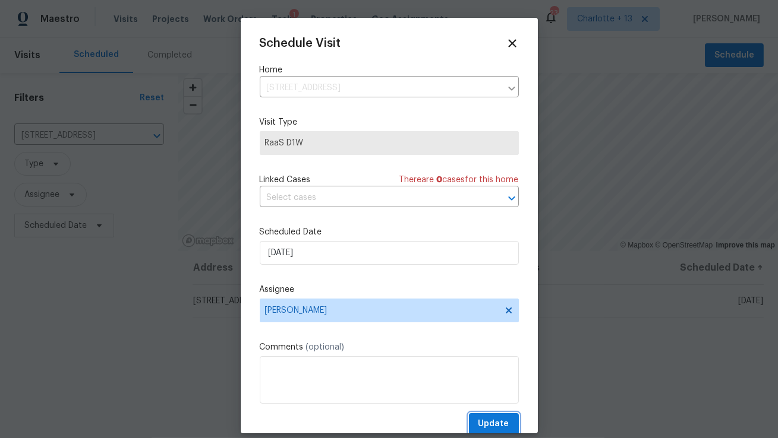
click at [491, 424] on span "Update" at bounding box center [493, 424] width 31 height 15
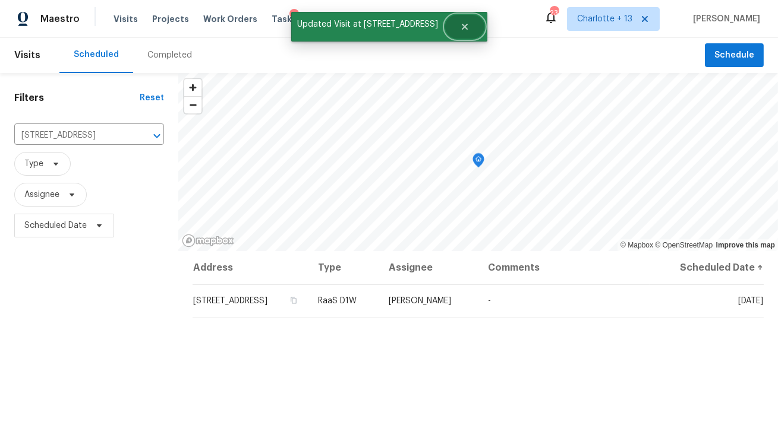
click at [462, 24] on icon "Close" at bounding box center [464, 27] width 6 height 6
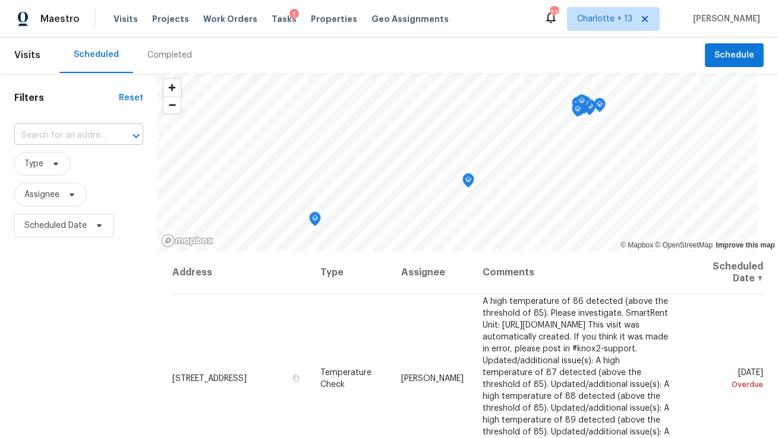
click at [86, 131] on input "text" at bounding box center [62, 136] width 96 height 18
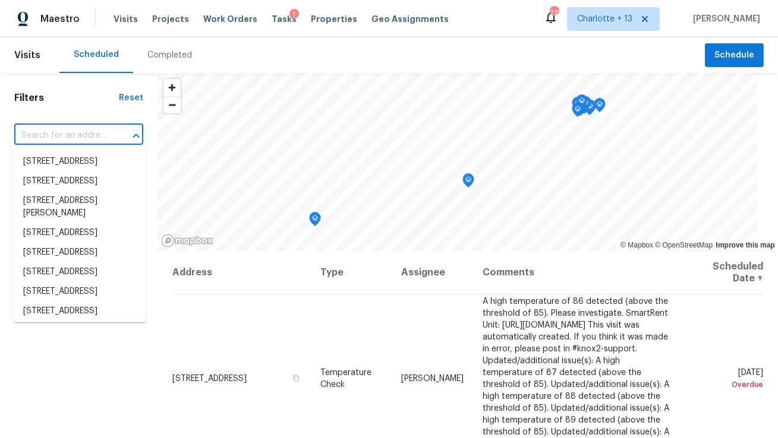
paste input "5013 Neptune Ln"
type input "5013 Neptune Ln"
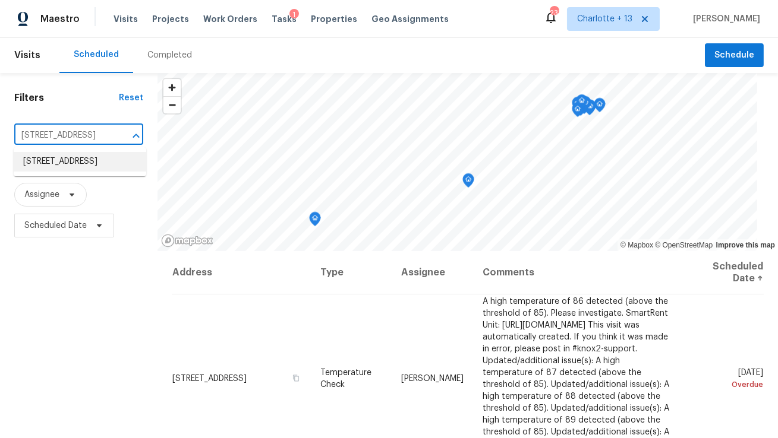
click at [81, 157] on li "5013 Neptune Ln # 2202, Fort Lauderdale, FL 33312" at bounding box center [80, 162] width 132 height 20
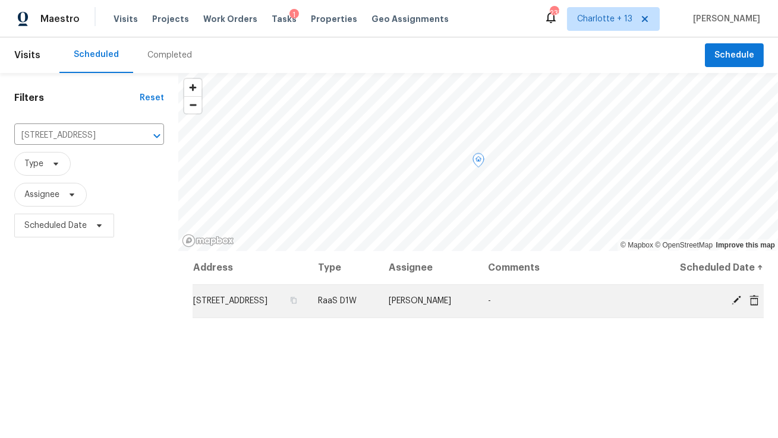
click at [734, 305] on icon at bounding box center [736, 301] width 10 height 10
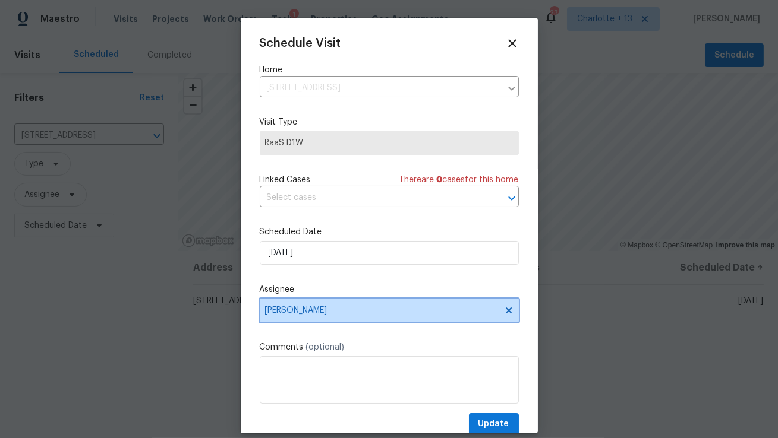
click at [358, 314] on span "Alex Baquerizo" at bounding box center [381, 311] width 233 height 10
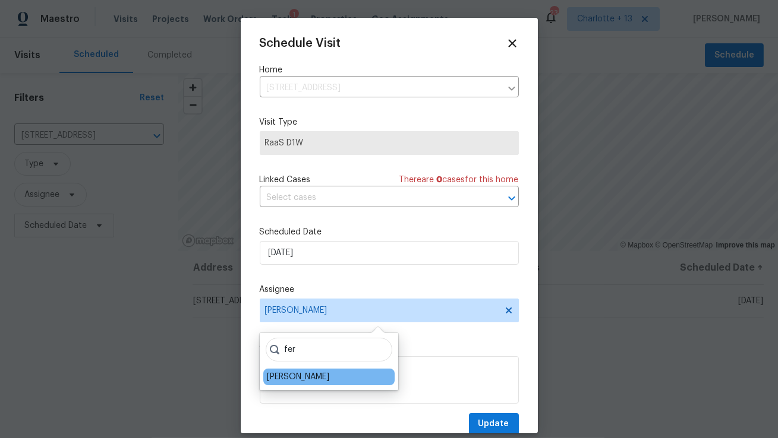
type input "fer"
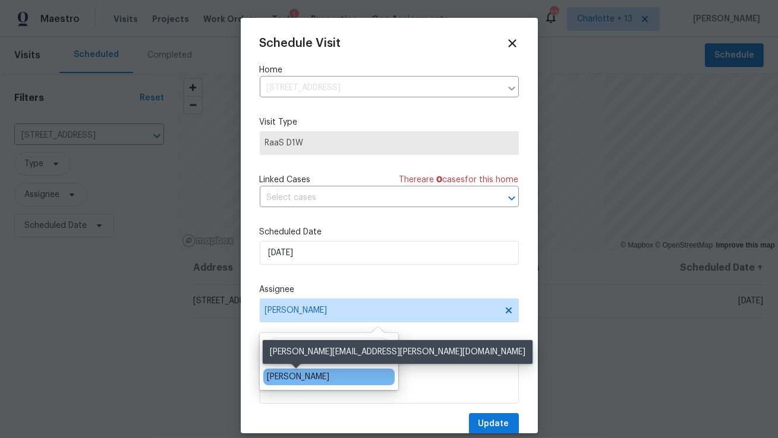
click at [312, 379] on div "Fernando Ortiz" at bounding box center [298, 377] width 62 height 12
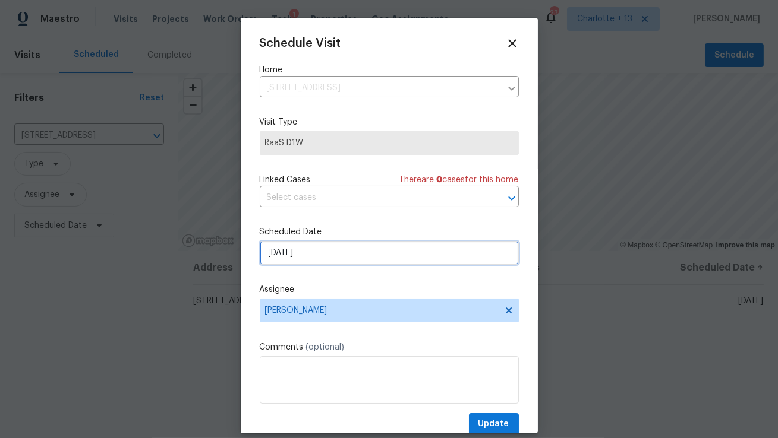
click at [326, 249] on input "8/25/2025" at bounding box center [389, 253] width 259 height 24
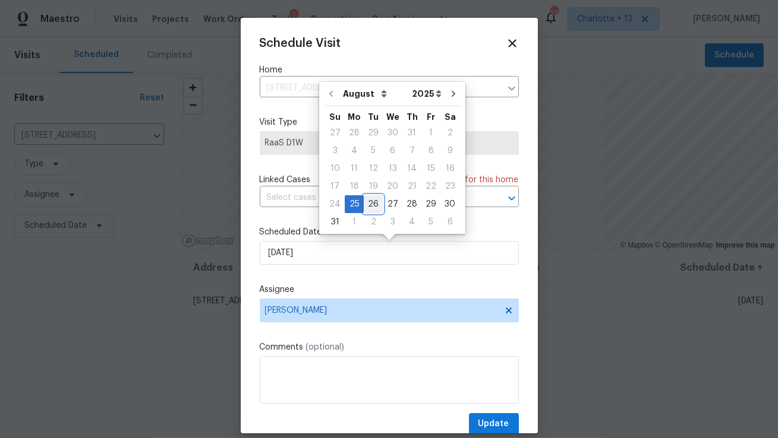
click at [364, 206] on div "26" at bounding box center [373, 204] width 19 height 17
type input "8/26/2025"
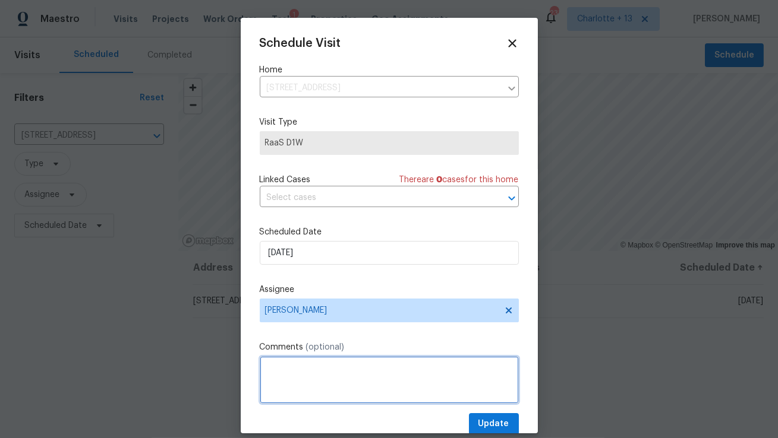
click at [434, 386] on textarea at bounding box center [389, 380] width 259 height 48
paste textarea "Access instructions: lockbox code: 6153/5344/5590"
type textarea "Access instructions: lockbox code: 6153/5344/5590"
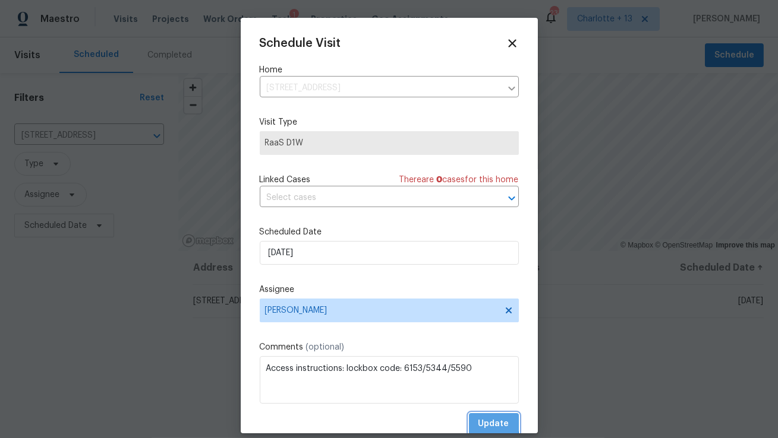
click at [488, 424] on span "Update" at bounding box center [493, 424] width 31 height 15
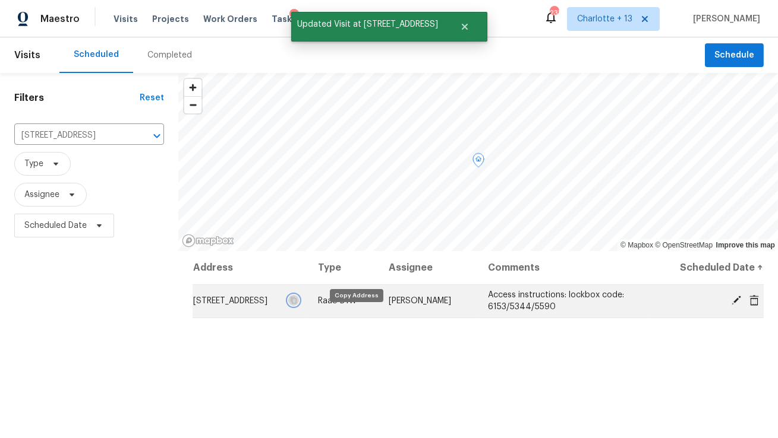
click at [297, 304] on icon "button" at bounding box center [293, 300] width 7 height 7
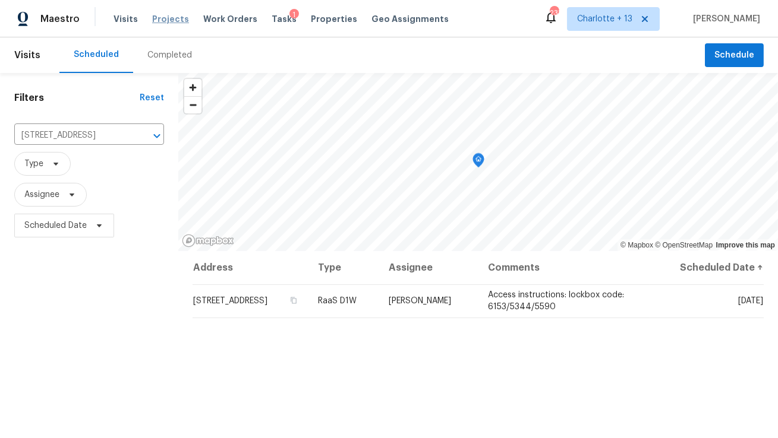
click at [165, 14] on span "Projects" at bounding box center [170, 19] width 37 height 12
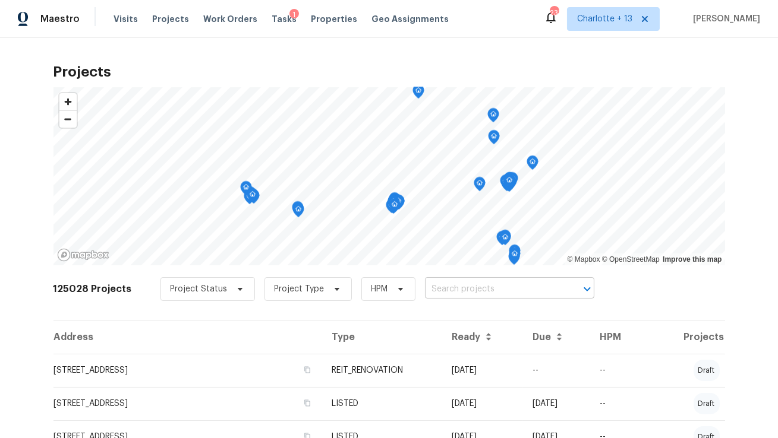
click at [425, 293] on input "text" at bounding box center [493, 289] width 136 height 18
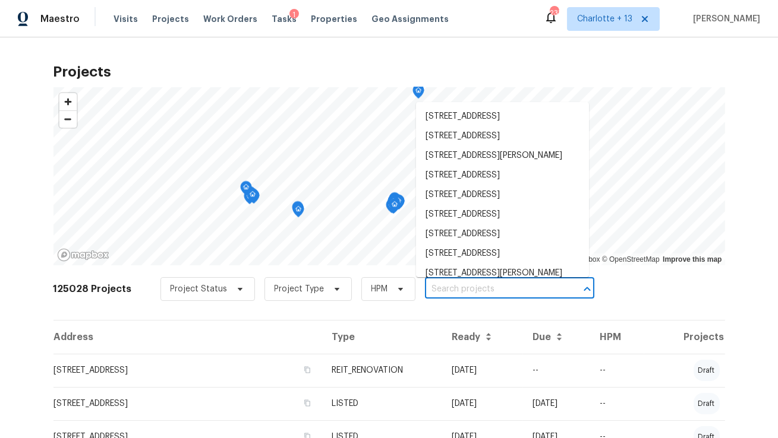
paste input "5013 Neptune Ln # 2202, Fort Lauderdale, FL 33312"
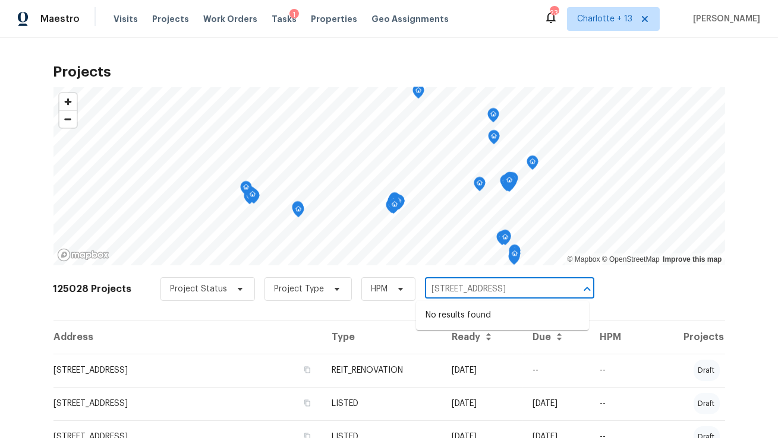
scroll to position [0, 65]
click at [453, 287] on input "5013 Neptune Ln # 2202, Fort Lauderdale, FL 33312" at bounding box center [493, 289] width 136 height 18
type input "5013 Neptune Ln Fort Lauderdale, FL 33312"
click at [451, 323] on li "5013 Neptune Ln # 2202, Fort Lauderdale, FL 33312" at bounding box center [502, 316] width 173 height 20
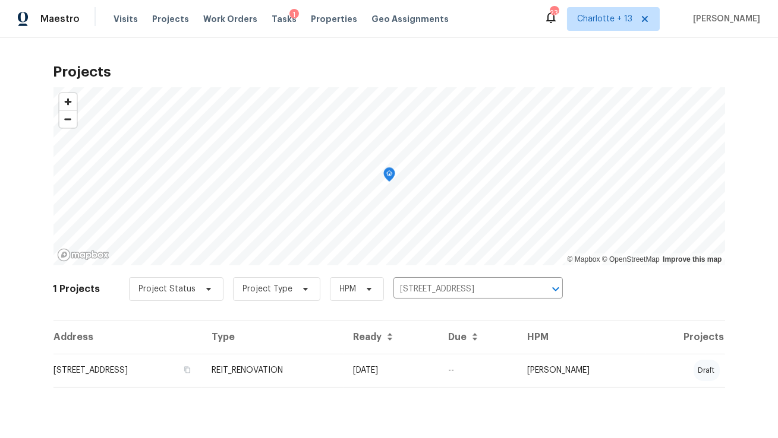
click at [197, 364] on td "5013 Neptune Ln # 2202, Fort Lauderdale, FL 33312" at bounding box center [127, 370] width 149 height 33
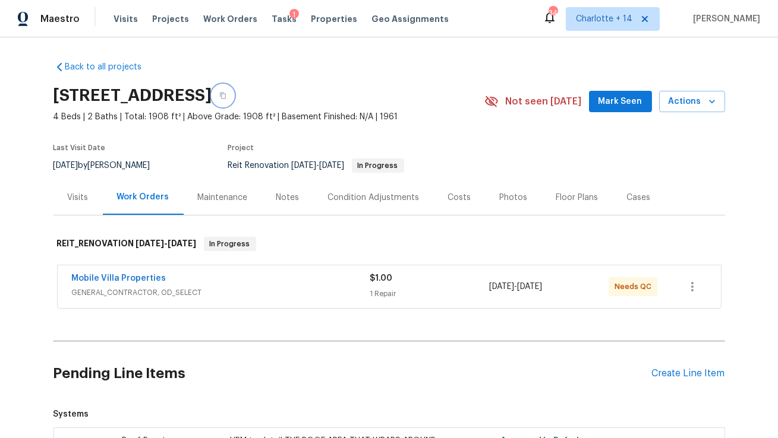
click at [226, 94] on icon "button" at bounding box center [222, 95] width 7 height 7
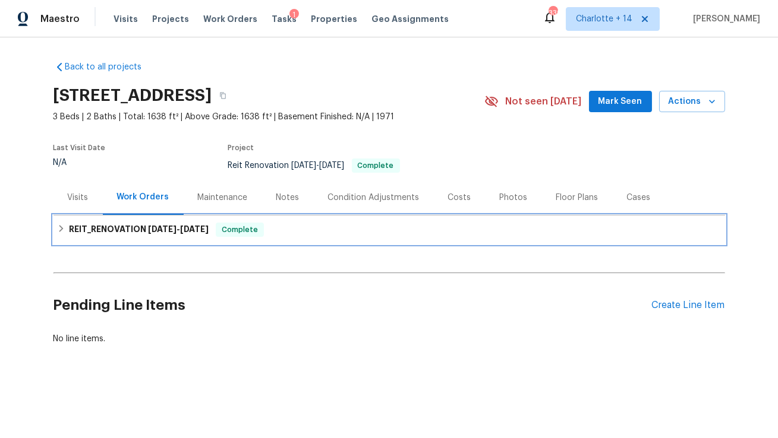
click at [169, 231] on span "[DATE]" at bounding box center [162, 229] width 29 height 8
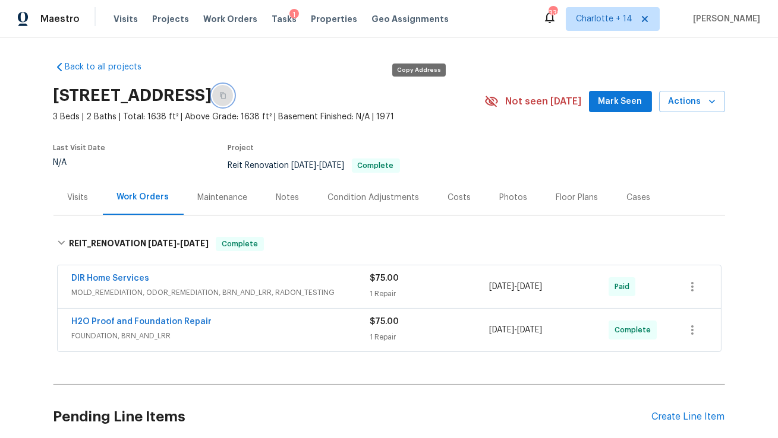
click at [233, 99] on button "button" at bounding box center [222, 95] width 21 height 21
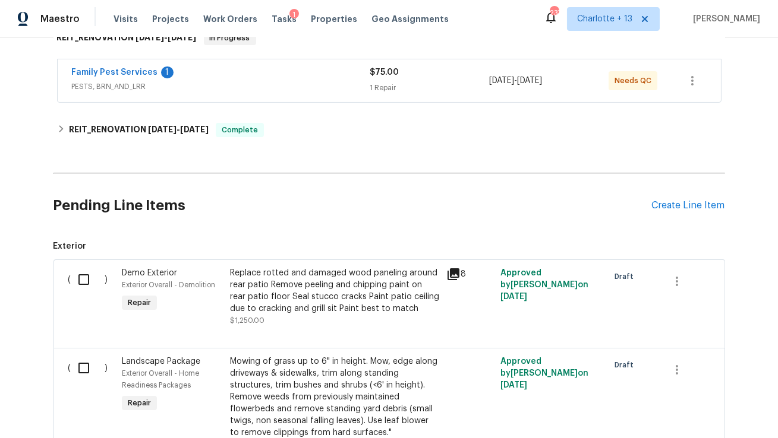
scroll to position [195, 0]
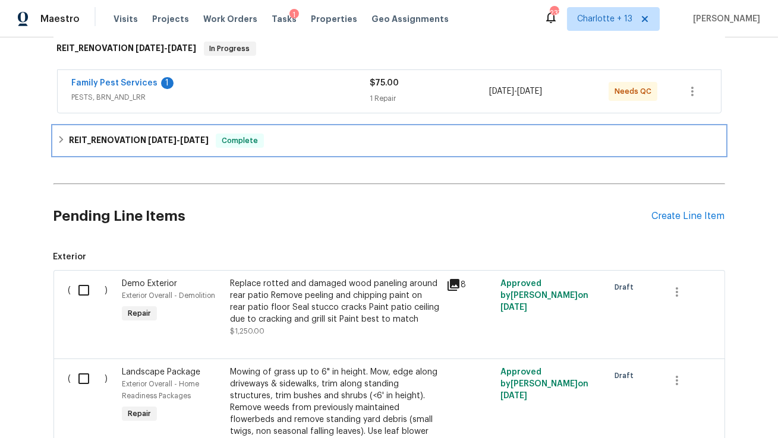
click at [159, 138] on span "7/23/25" at bounding box center [162, 140] width 29 height 8
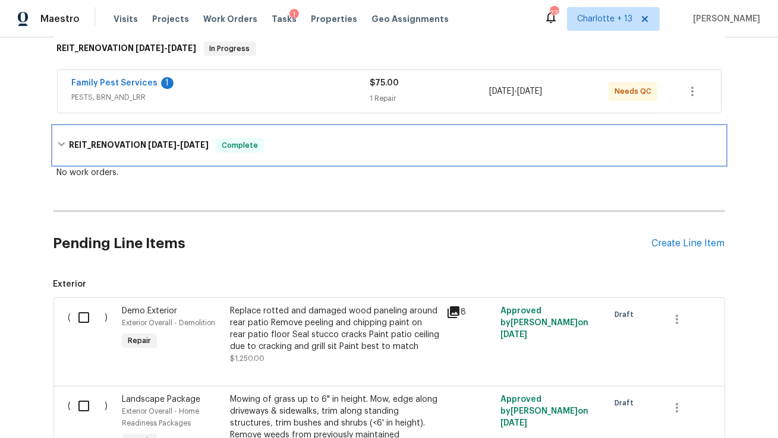
click at [159, 141] on span "7/23/25" at bounding box center [162, 145] width 29 height 8
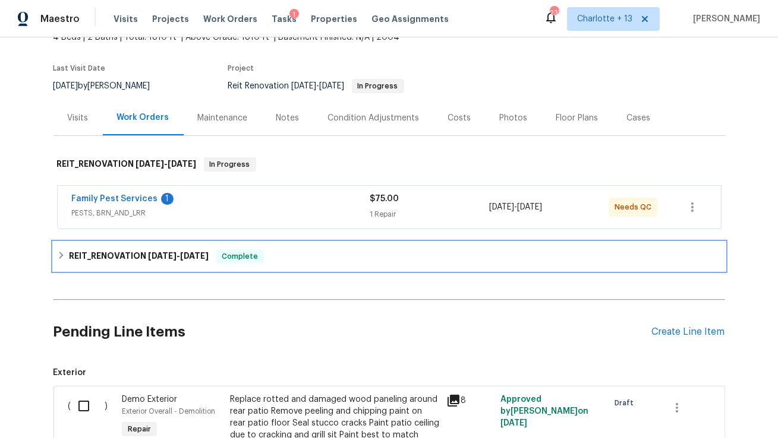
scroll to position [0, 0]
